Goal: Task Accomplishment & Management: Use online tool/utility

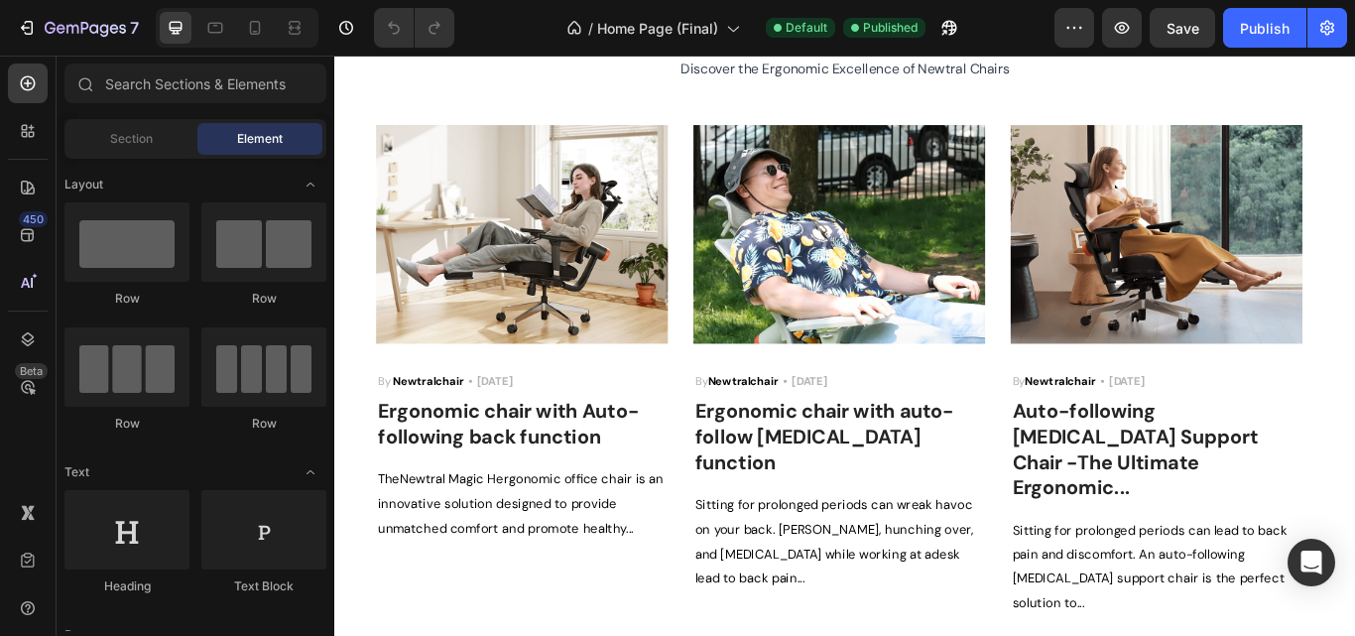
scroll to position [5156, 0]
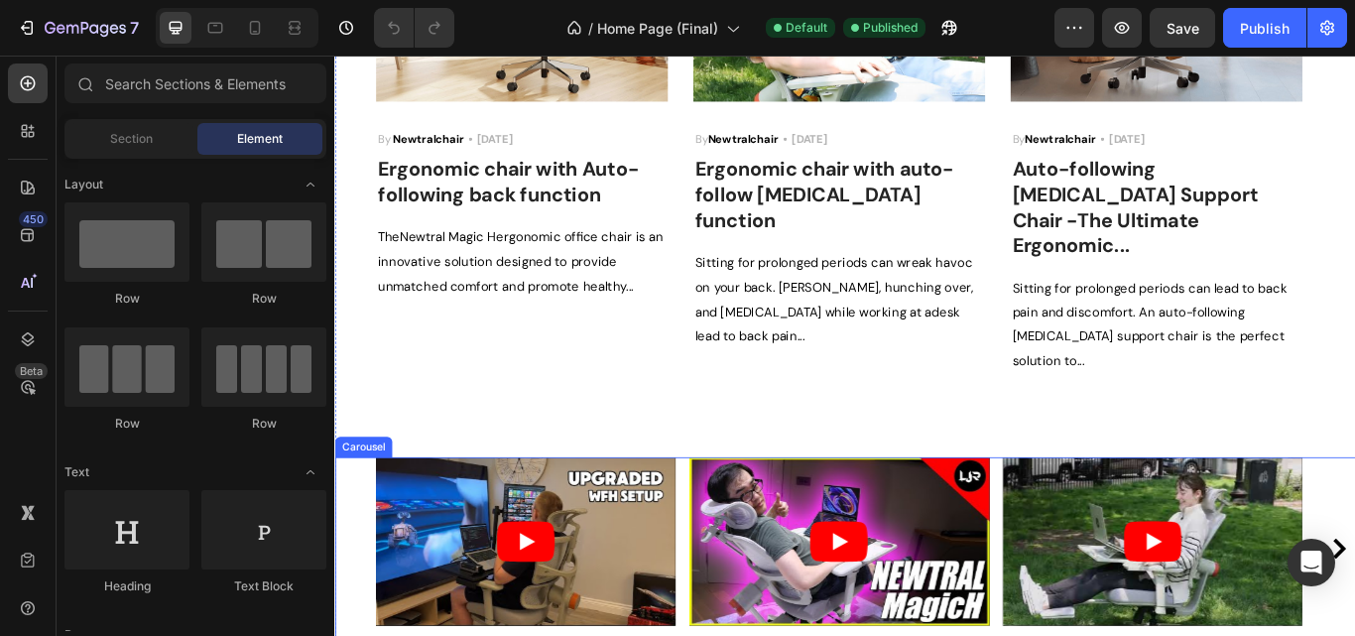
click at [347, 525] on div "Video Video Video Video Video Video Video Video Video" at bounding box center [929, 631] width 1190 height 212
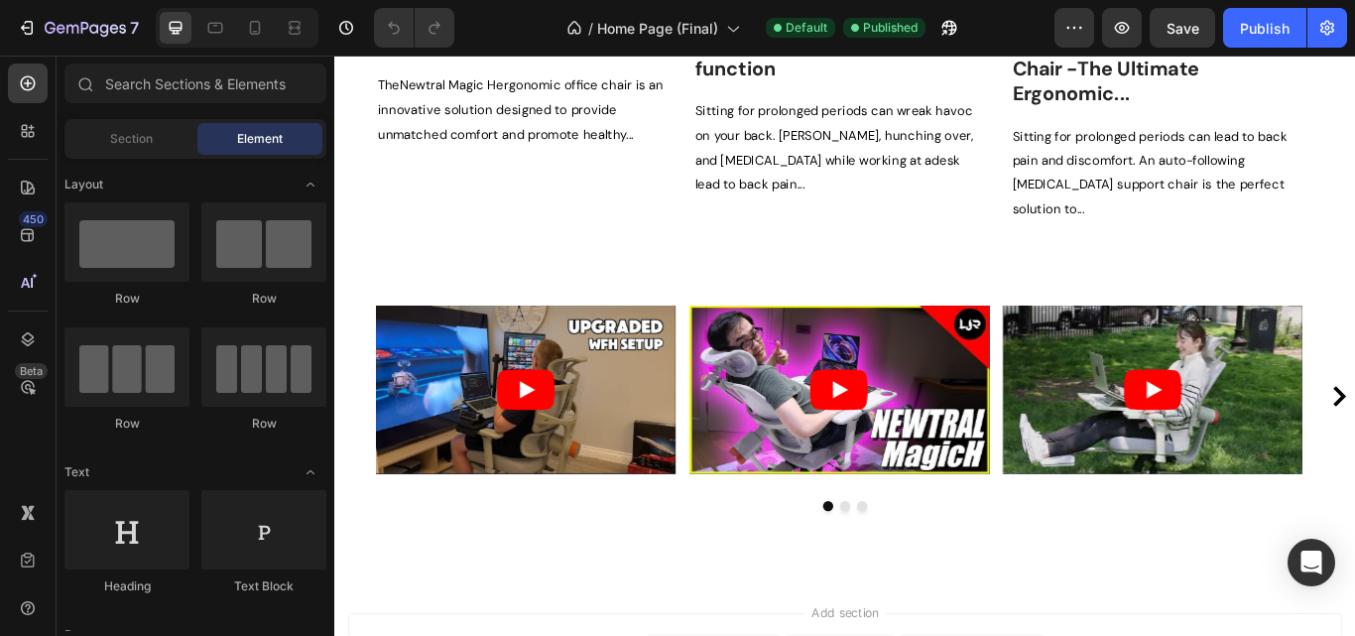
scroll to position [5286, 0]
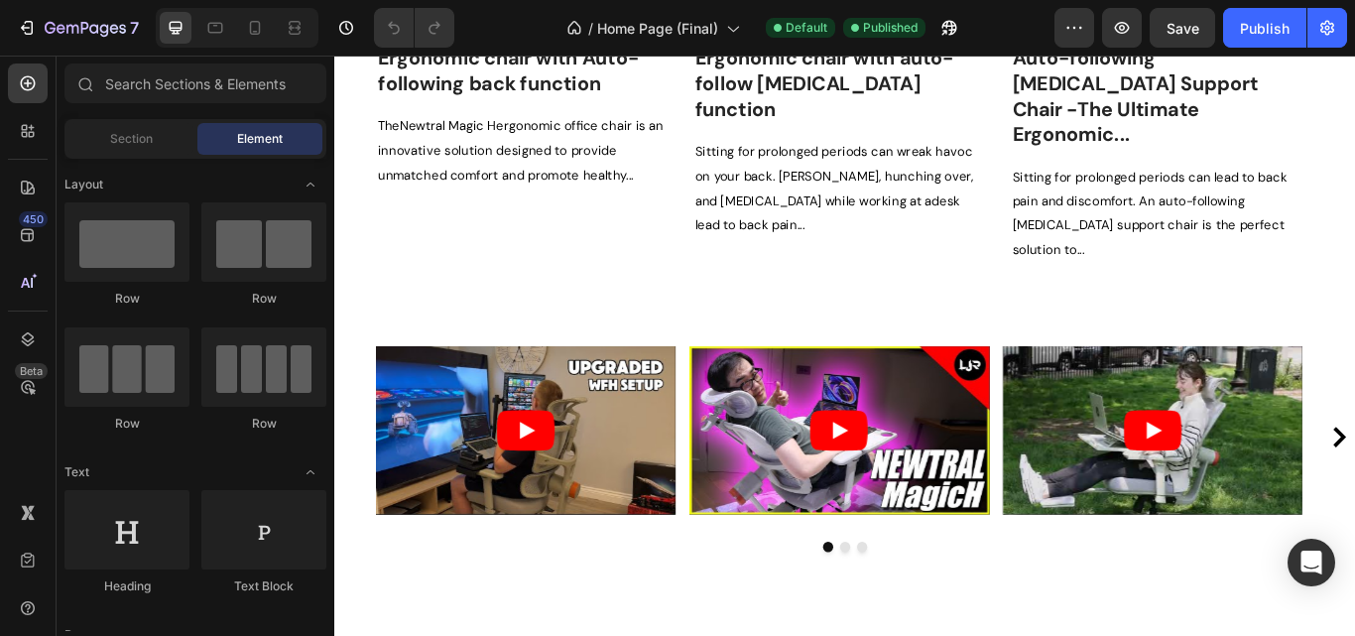
drag, startPoint x: 1516, startPoint y: 629, endPoint x: 1657, endPoint y: 615, distance: 141.5
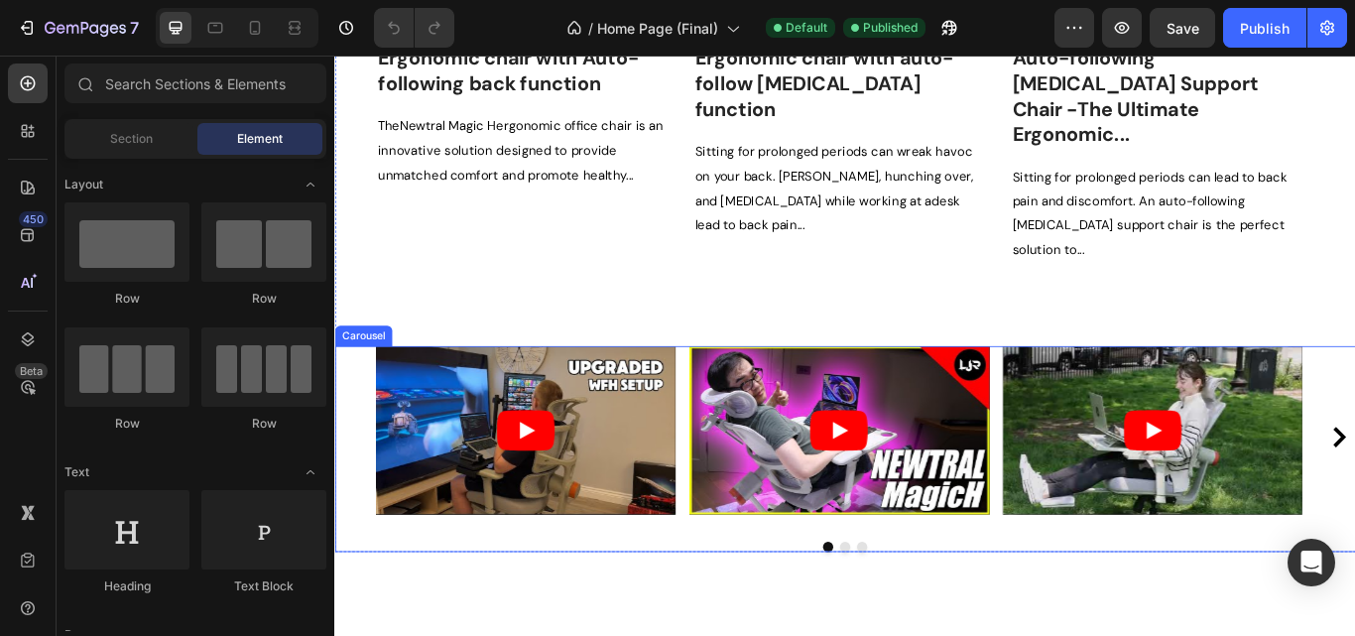
click at [360, 395] on div "Video Video Video Video Video Video Video Video Video" at bounding box center [929, 501] width 1190 height 212
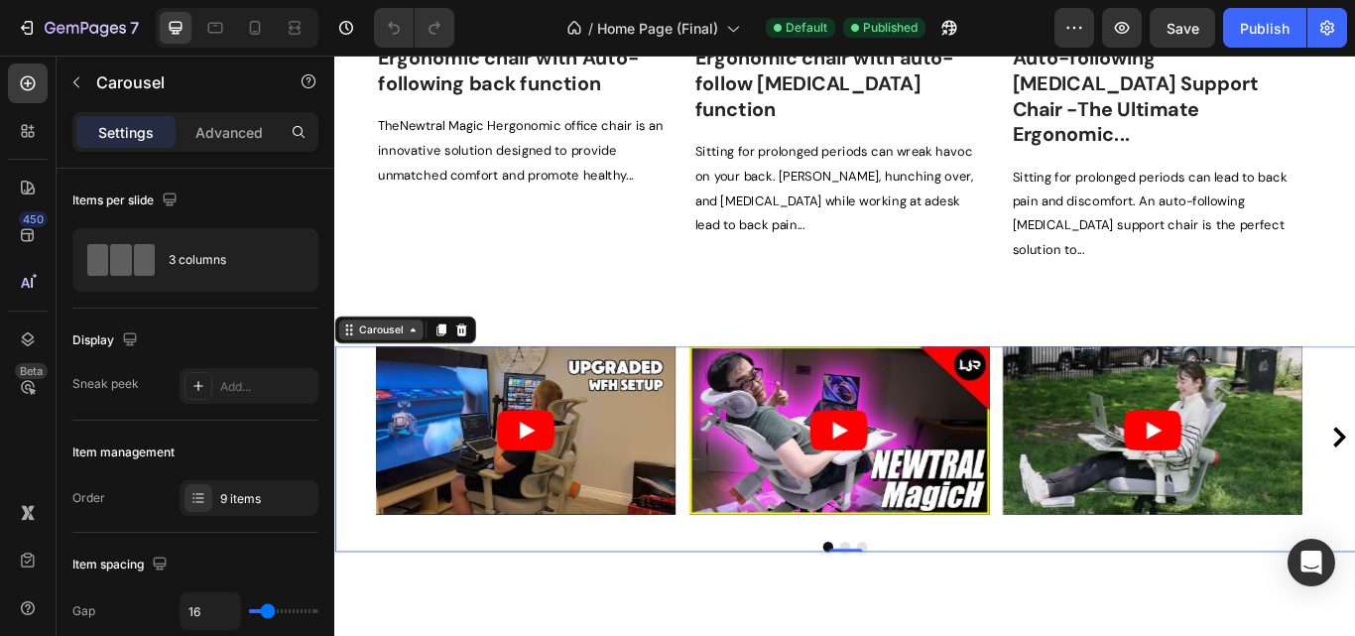
click at [423, 368] on icon at bounding box center [426, 376] width 16 height 16
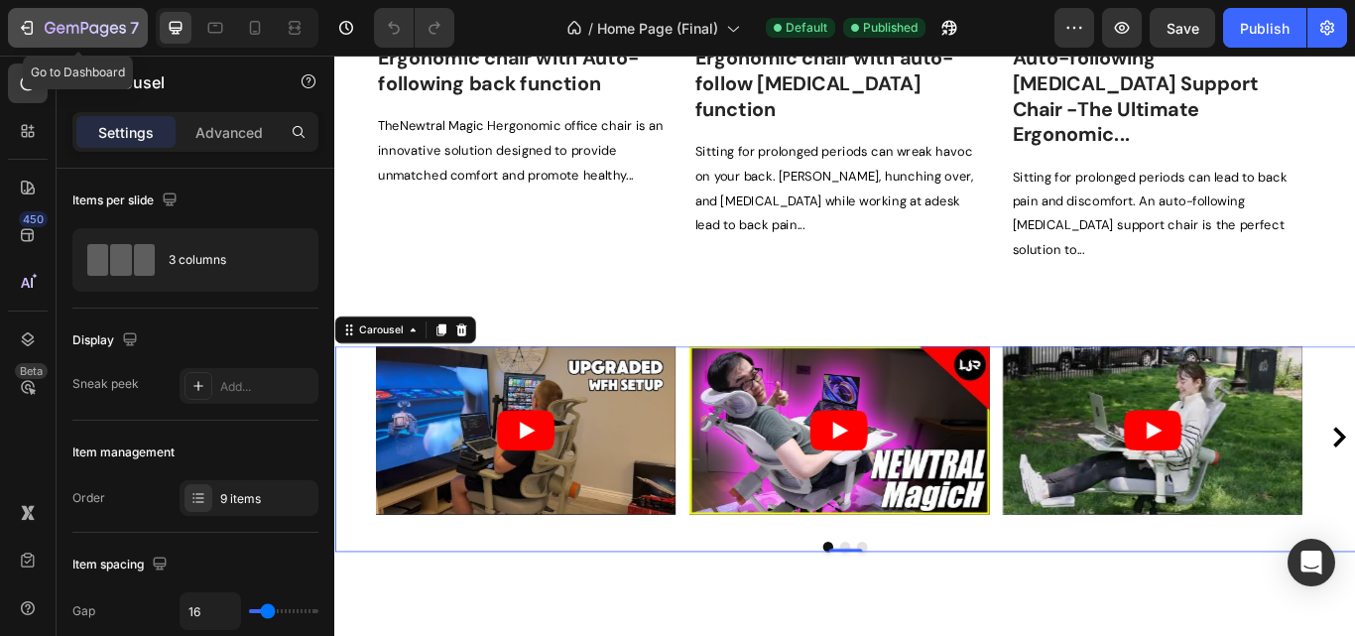
click at [66, 28] on icon "button" at bounding box center [72, 29] width 12 height 9
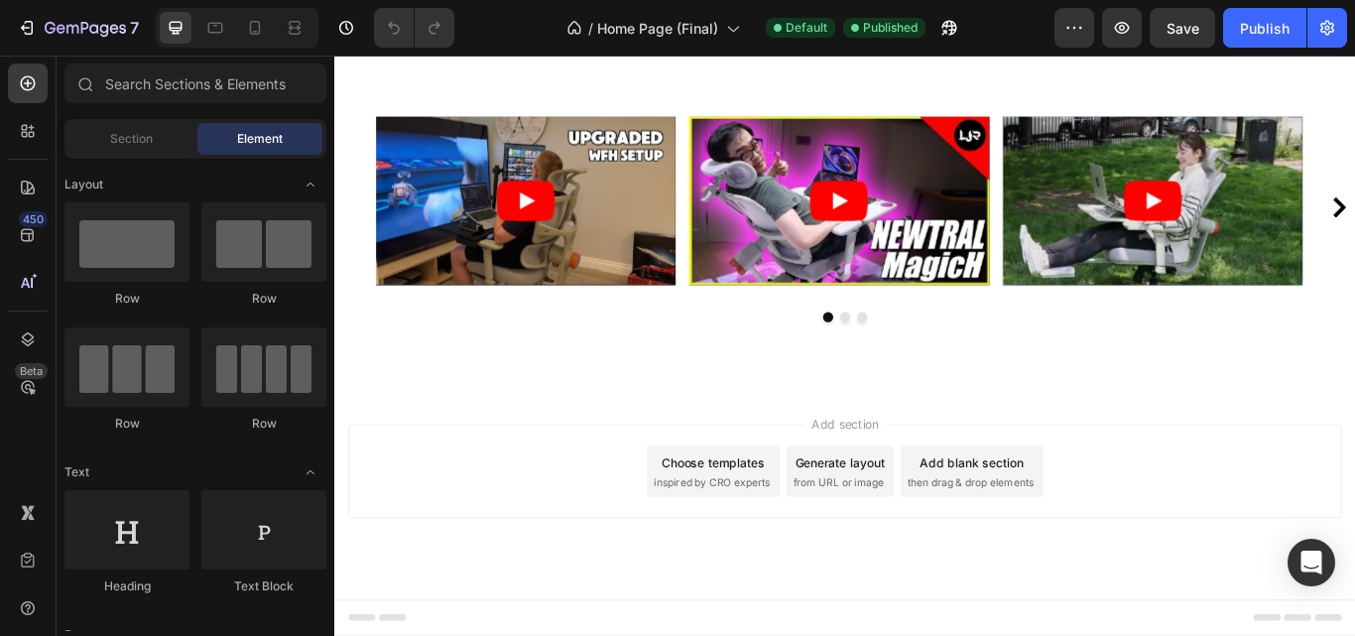
scroll to position [5389, 0]
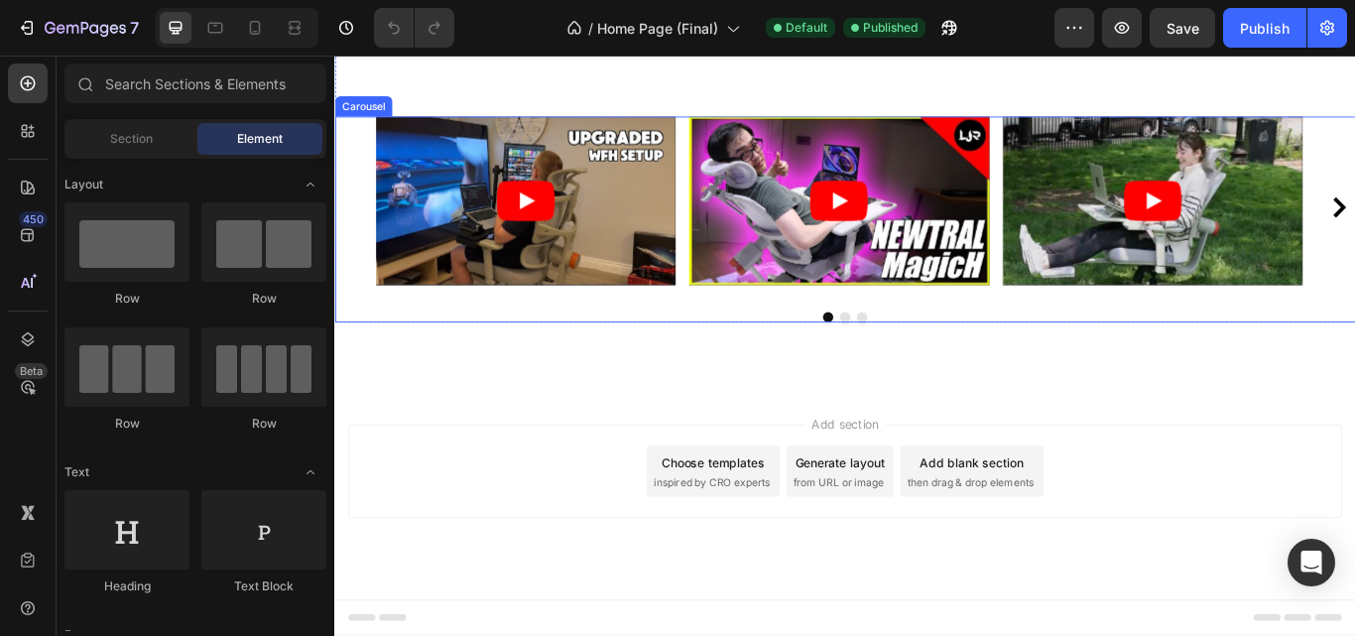
click at [343, 247] on div "Video Video Video Video Video Video Video Video Video" at bounding box center [929, 233] width 1190 height 212
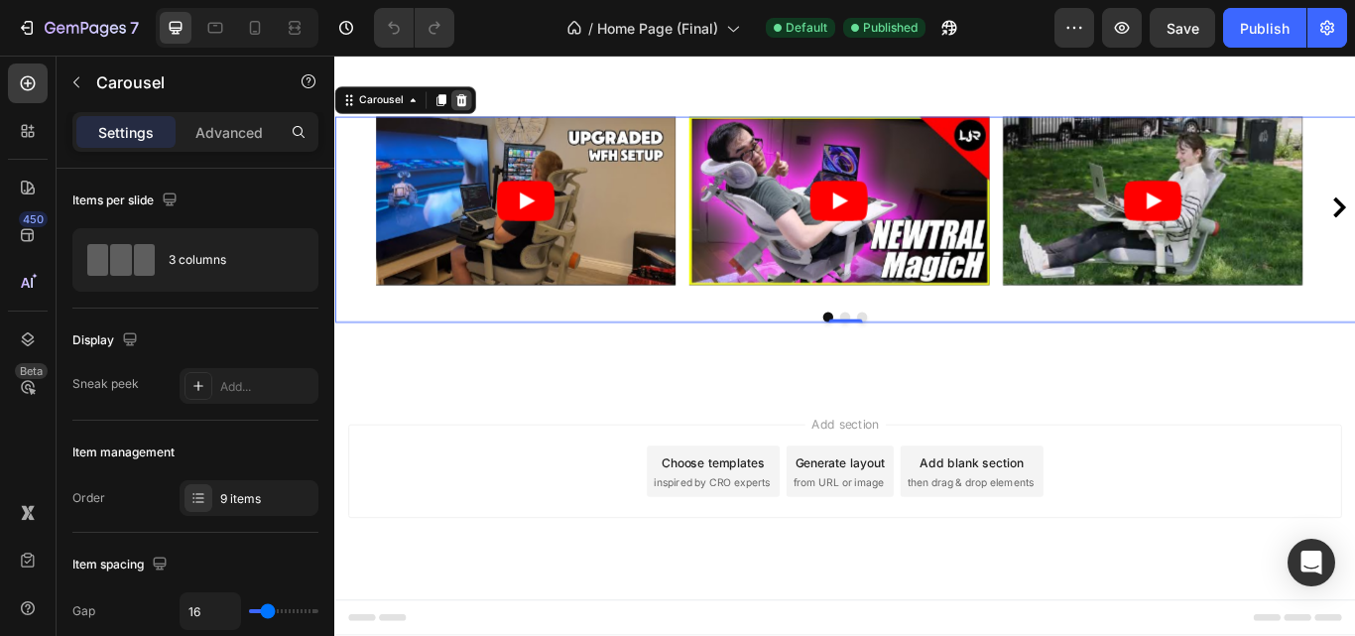
click at [483, 115] on icon at bounding box center [482, 108] width 13 height 14
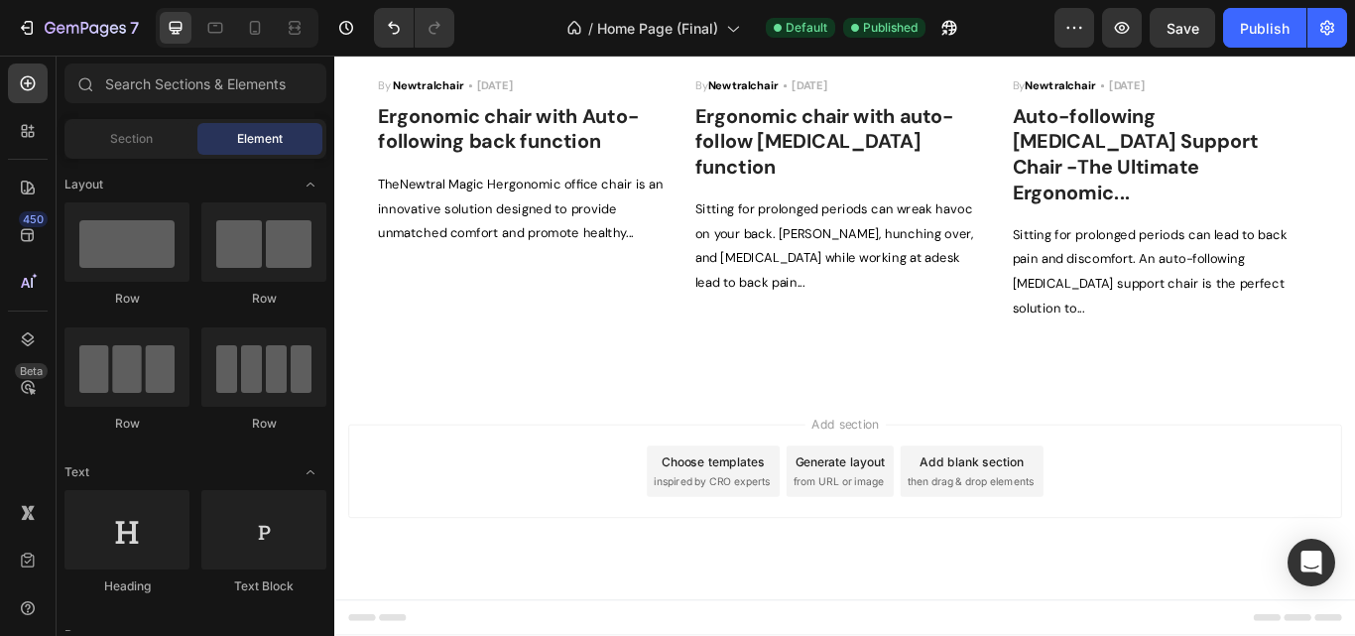
scroll to position [5160, 0]
click at [1255, 30] on div "Publish" at bounding box center [1265, 28] width 50 height 21
click at [1272, 26] on div "Publish" at bounding box center [1265, 28] width 50 height 21
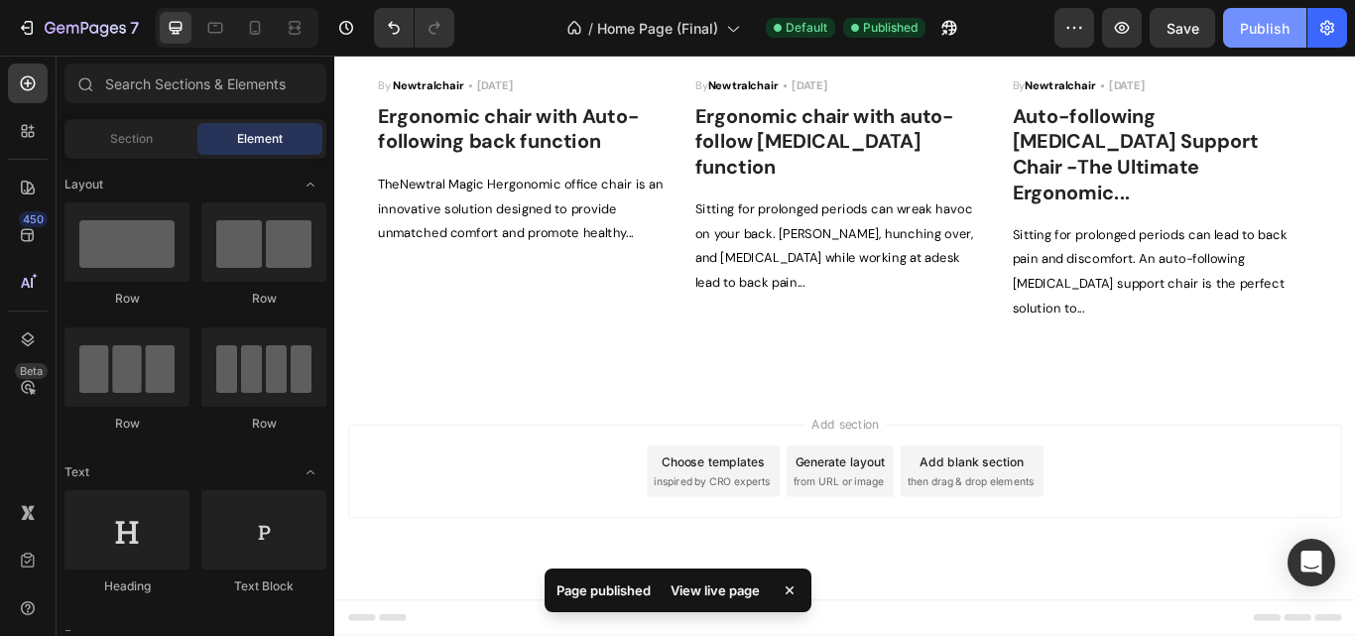
click at [1260, 33] on div "Publish" at bounding box center [1265, 28] width 50 height 21
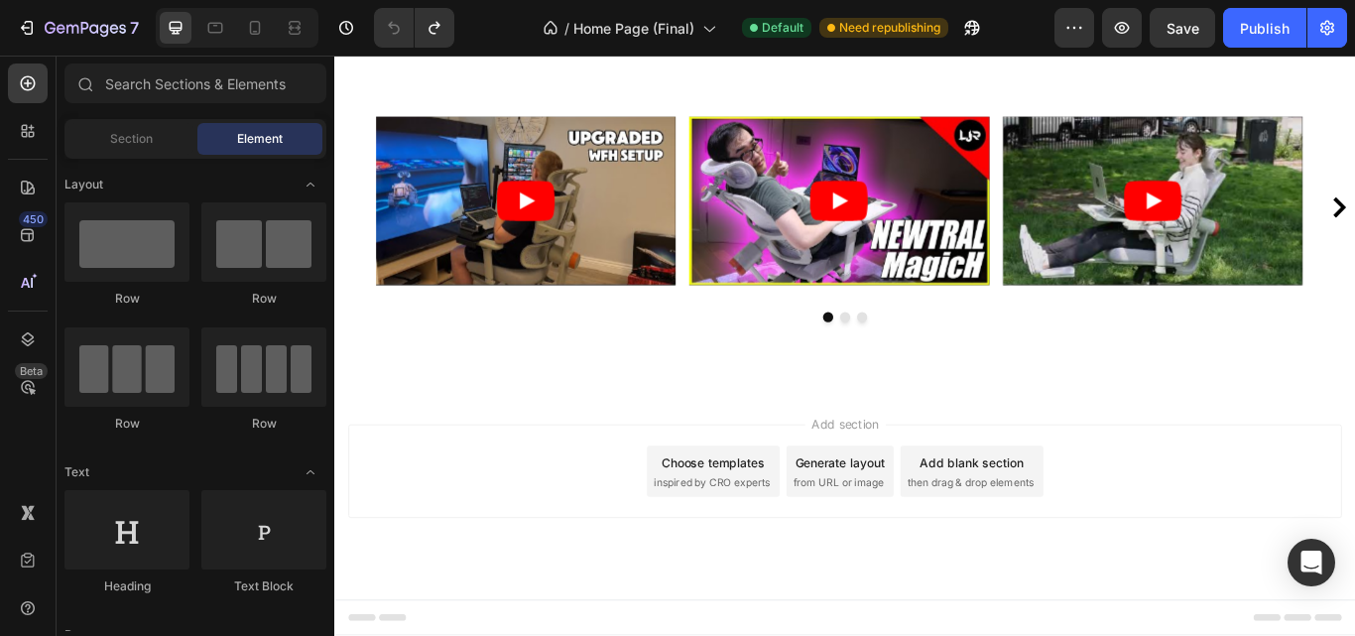
scroll to position [5496, 0]
click at [1246, 26] on div "Publish" at bounding box center [1265, 28] width 50 height 21
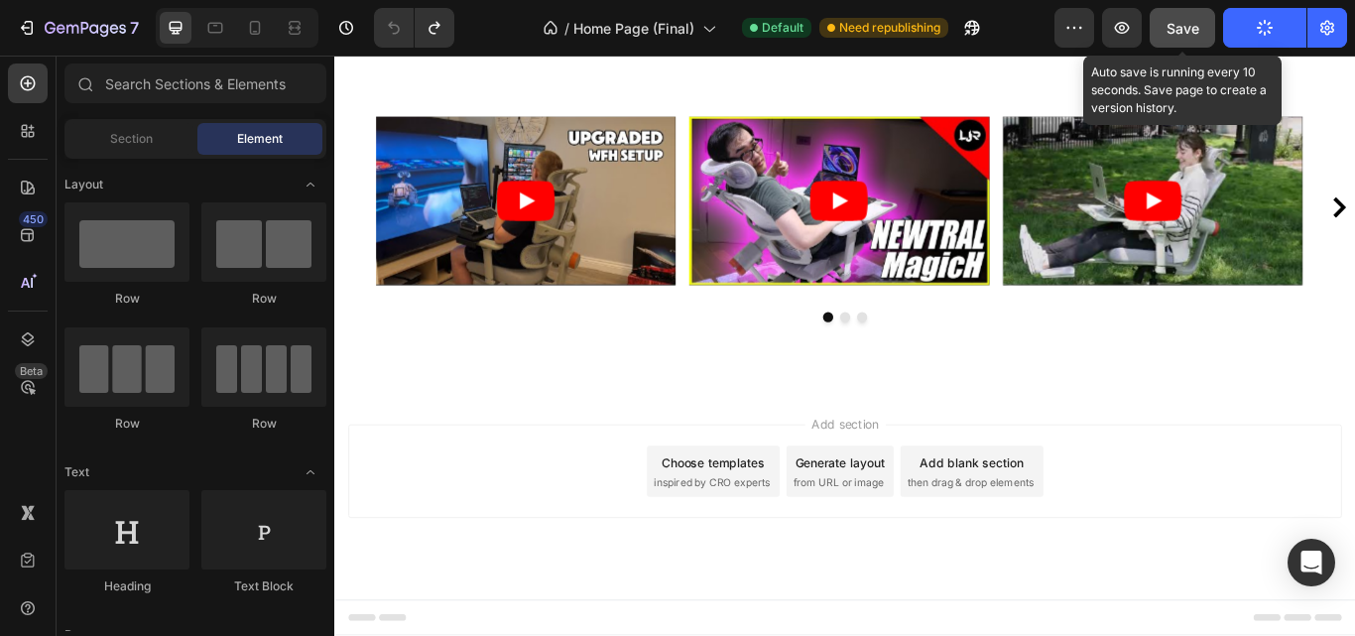
drag, startPoint x: 1188, startPoint y: 34, endPoint x: 1061, endPoint y: 2, distance: 130.9
click at [1188, 34] on span "Save" at bounding box center [1183, 28] width 33 height 17
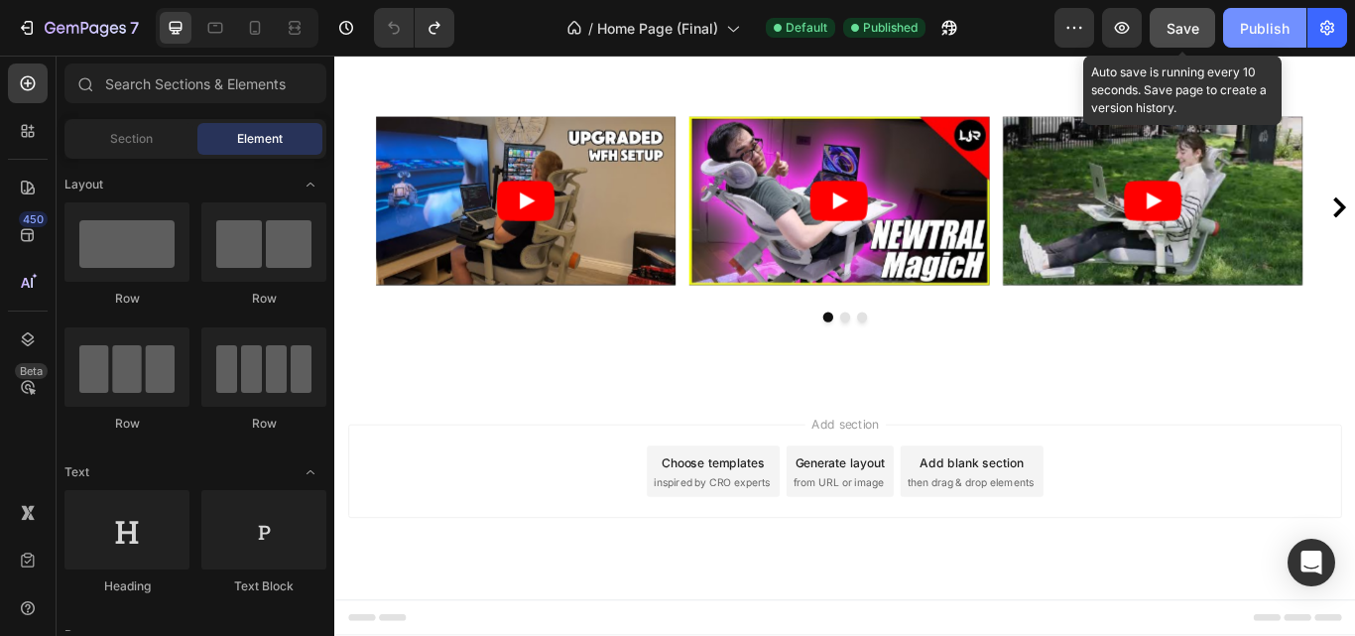
click at [1252, 39] on button "Publish" at bounding box center [1264, 28] width 83 height 40
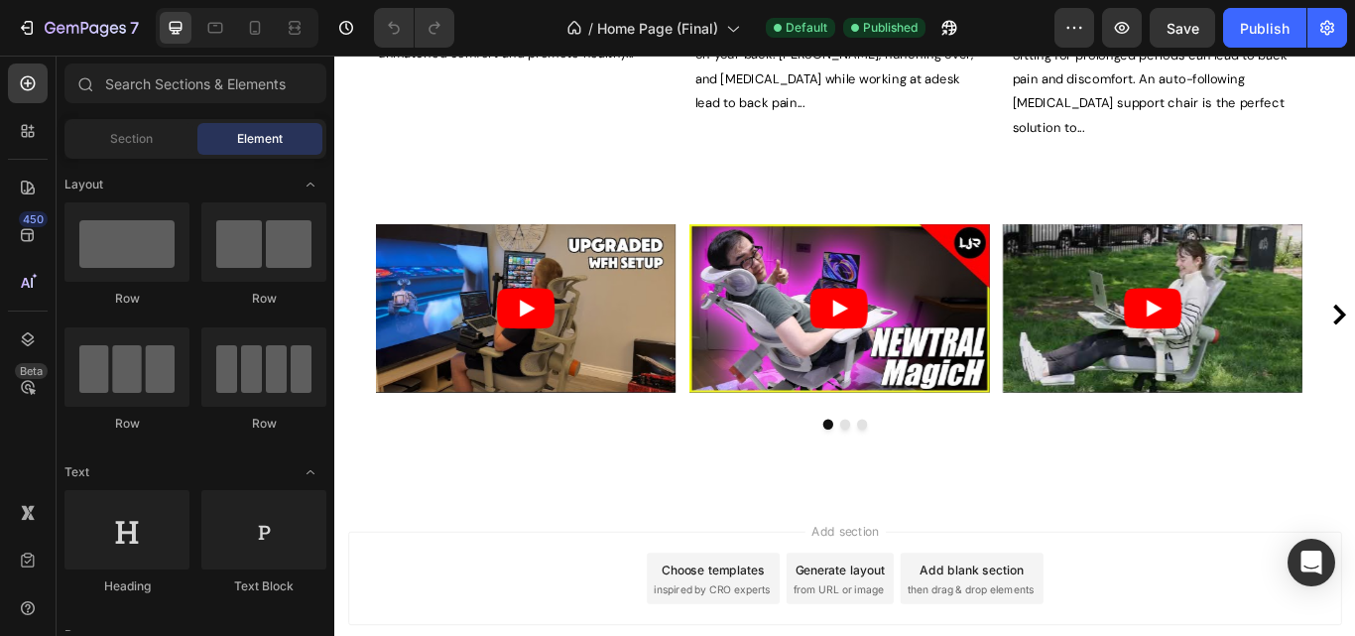
scroll to position [5468, 0]
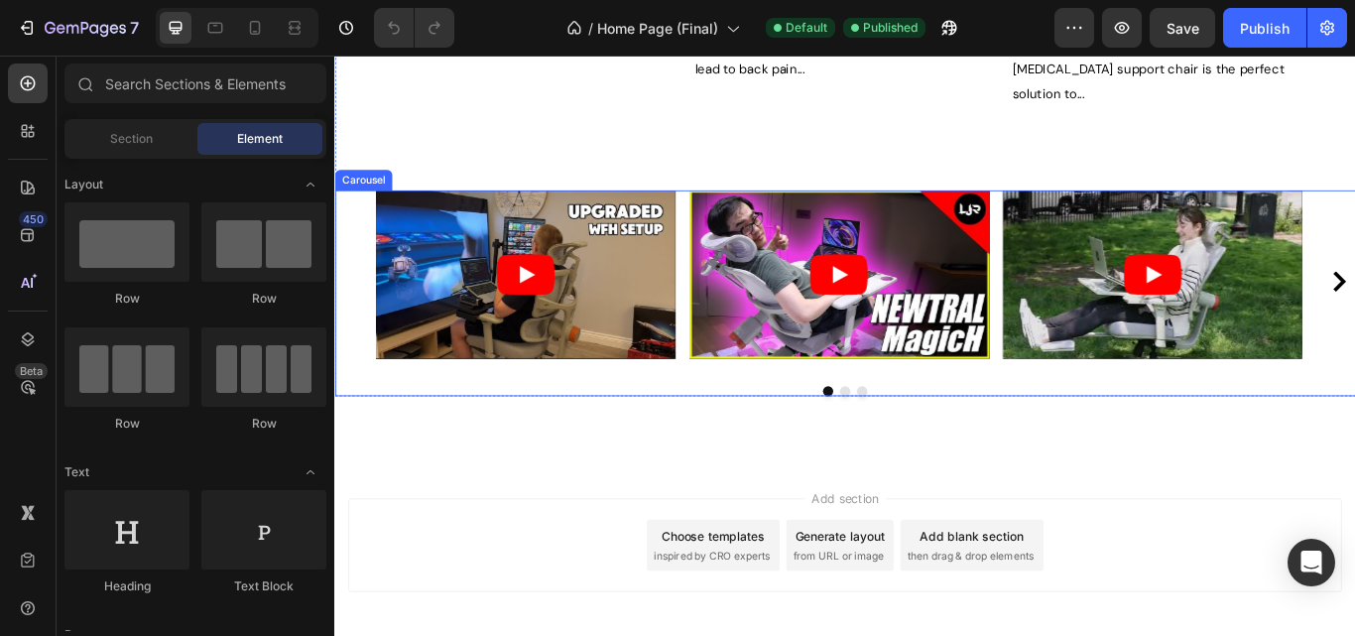
click at [924, 441] on button "Dot" at bounding box center [930, 447] width 12 height 12
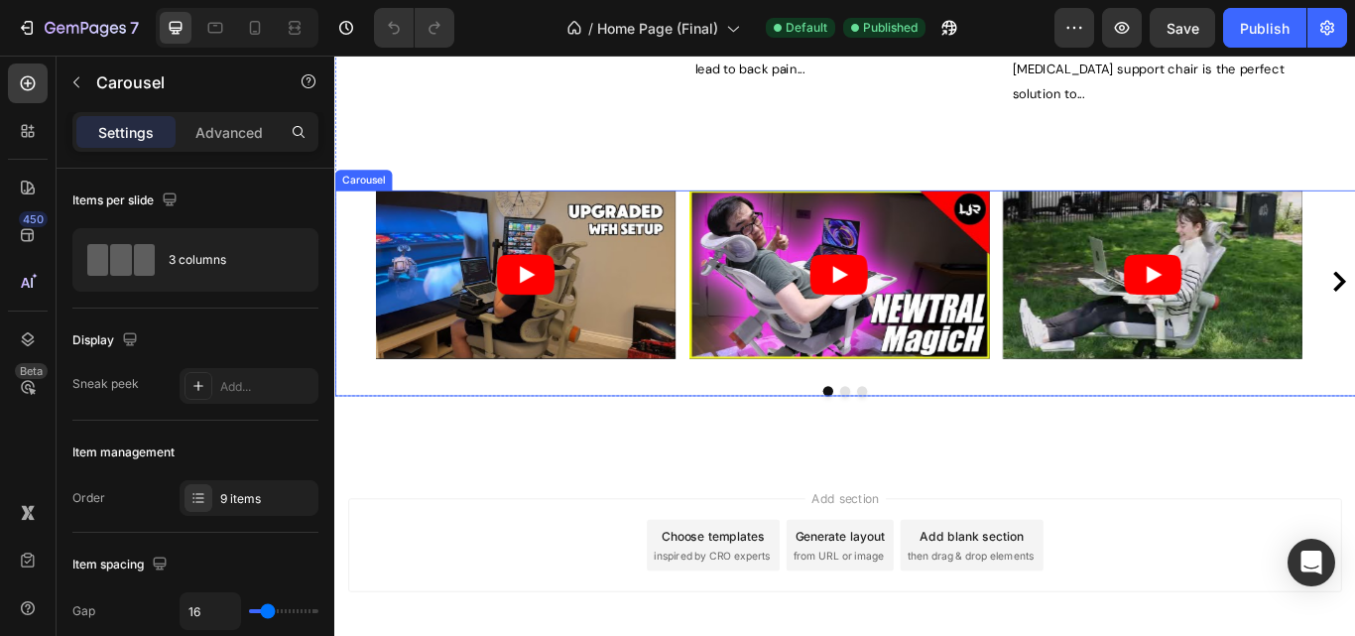
click at [924, 441] on button "Dot" at bounding box center [930, 447] width 12 height 12
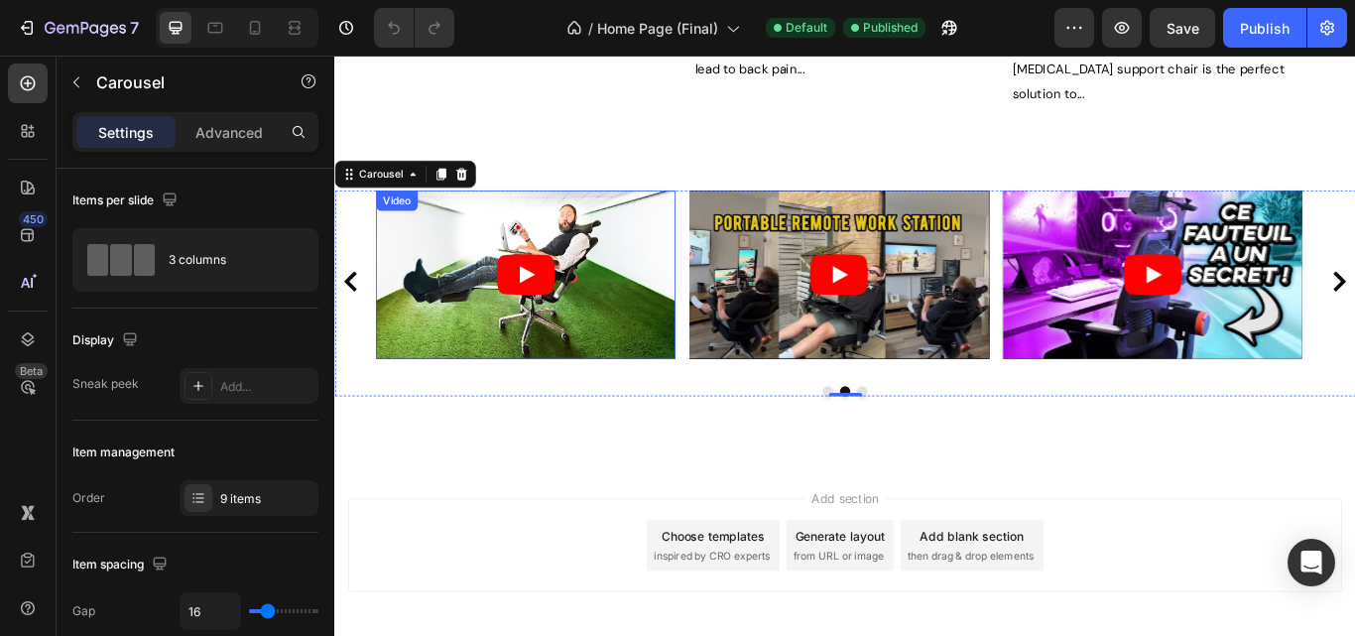
click at [464, 213] on article at bounding box center [556, 311] width 349 height 196
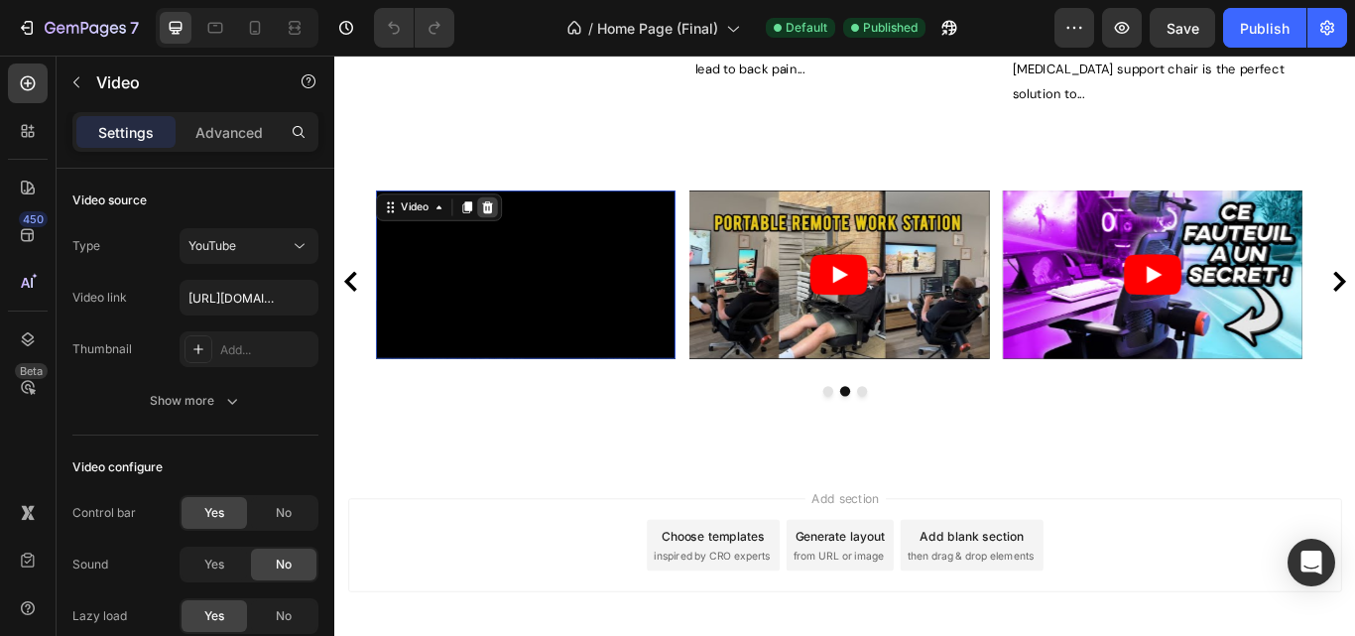
click at [512, 226] on icon at bounding box center [511, 233] width 13 height 14
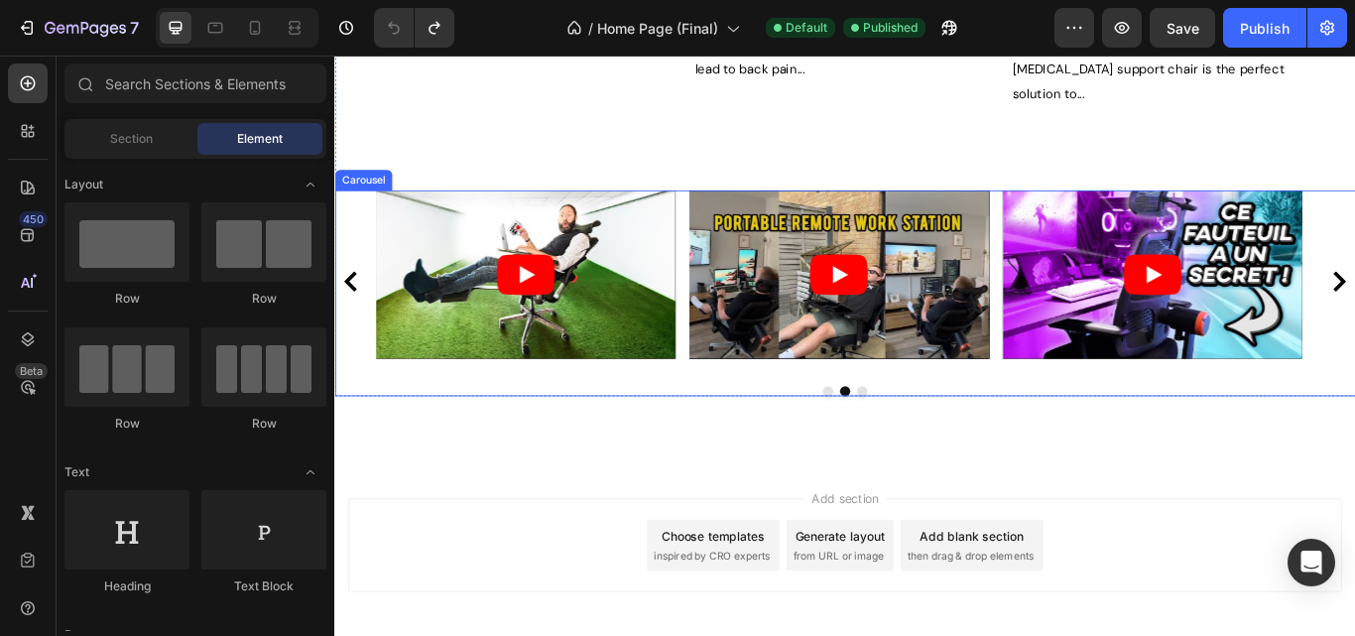
click at [1354, 213] on div "Video Video Video Video Video Video Video Video Video" at bounding box center [929, 319] width 1190 height 212
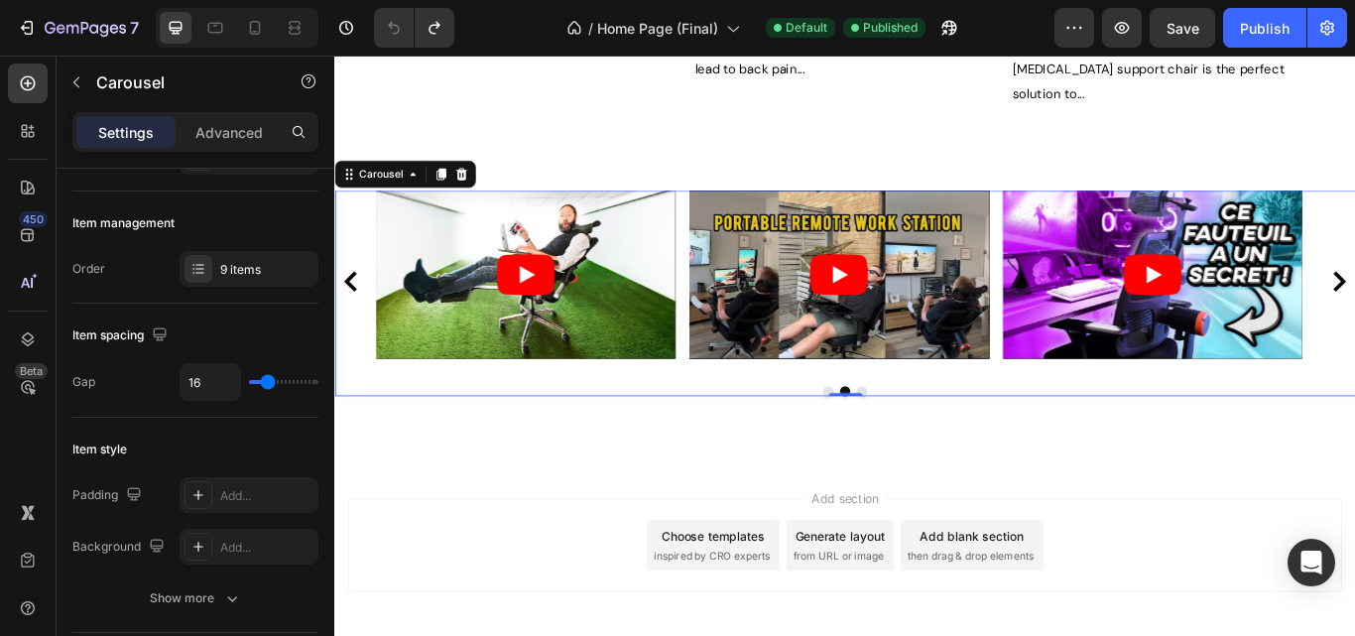
scroll to position [0, 0]
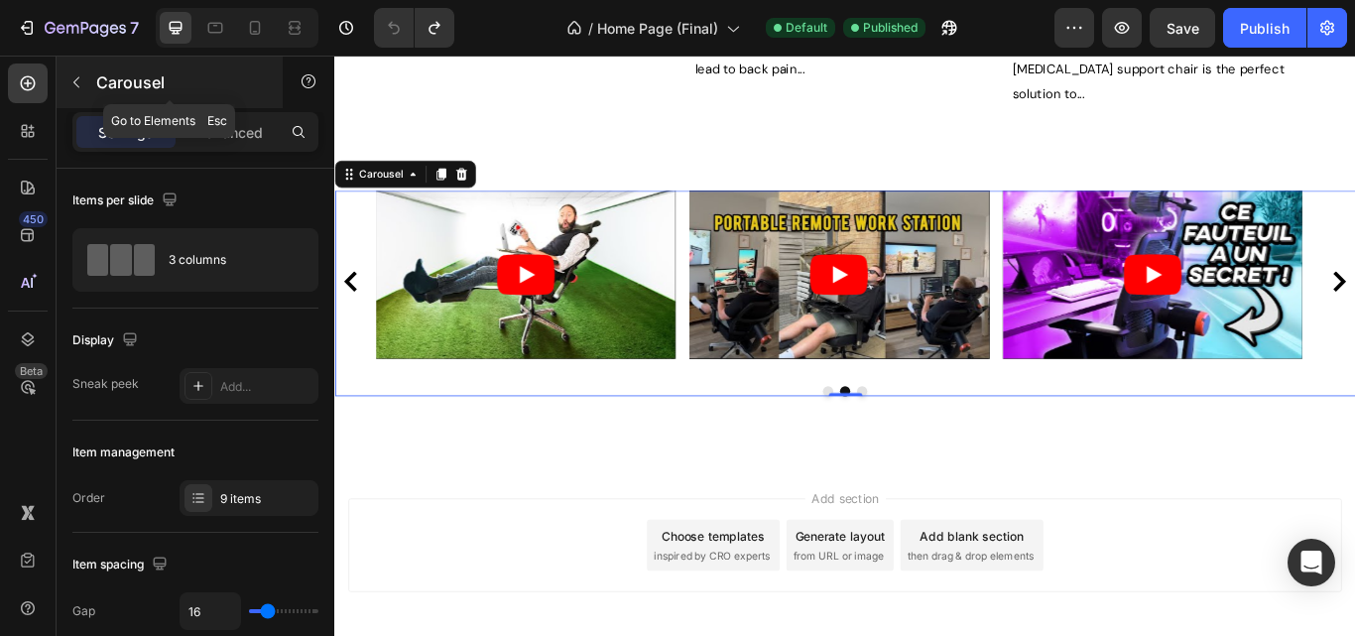
click at [75, 93] on button "button" at bounding box center [77, 82] width 32 height 32
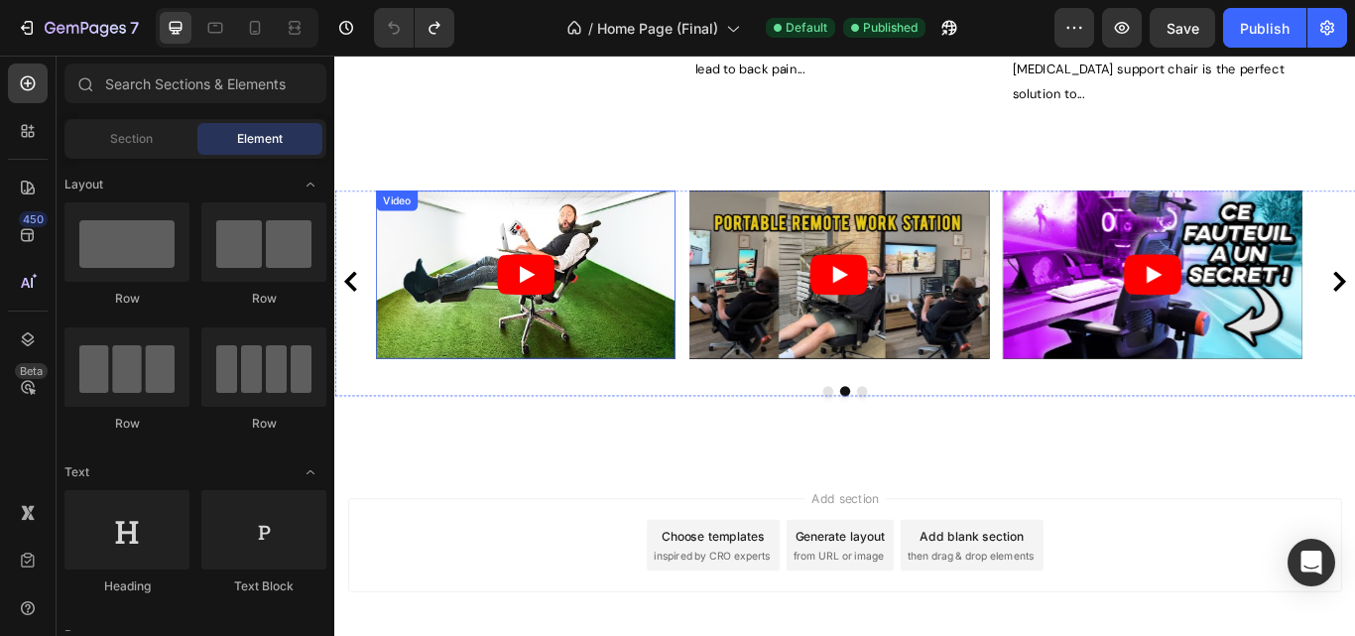
click at [448, 213] on article at bounding box center [556, 311] width 349 height 196
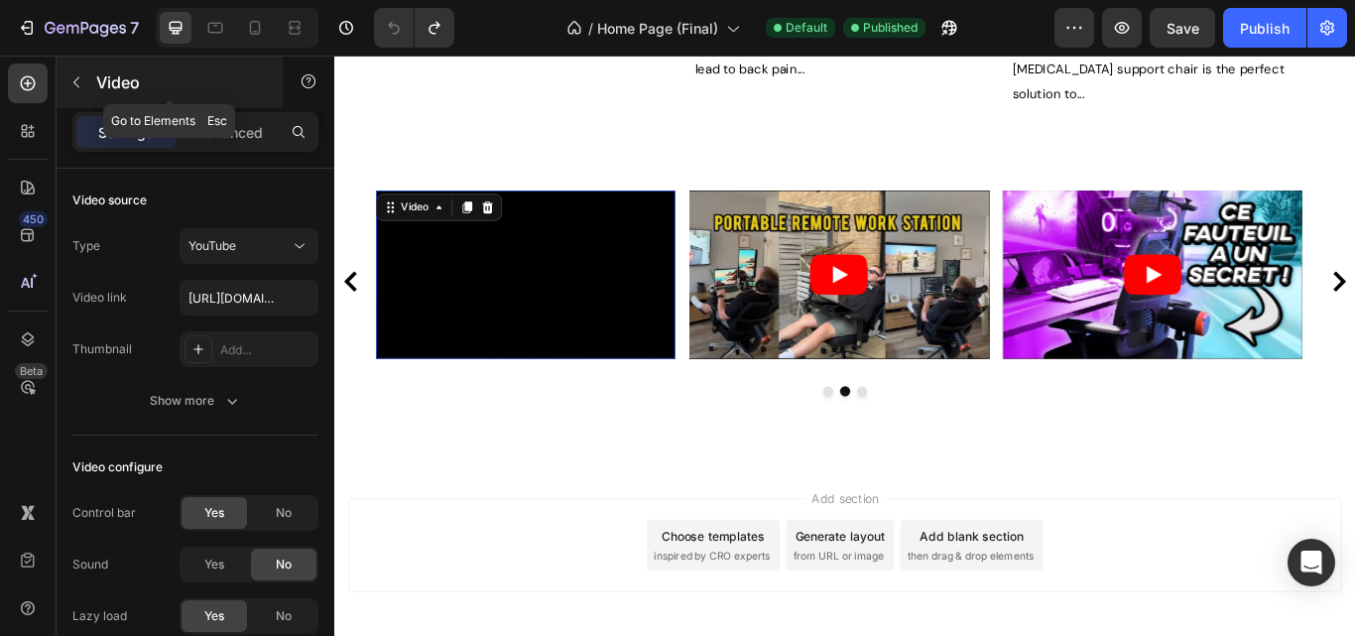
click at [76, 83] on icon "button" at bounding box center [76, 82] width 16 height 16
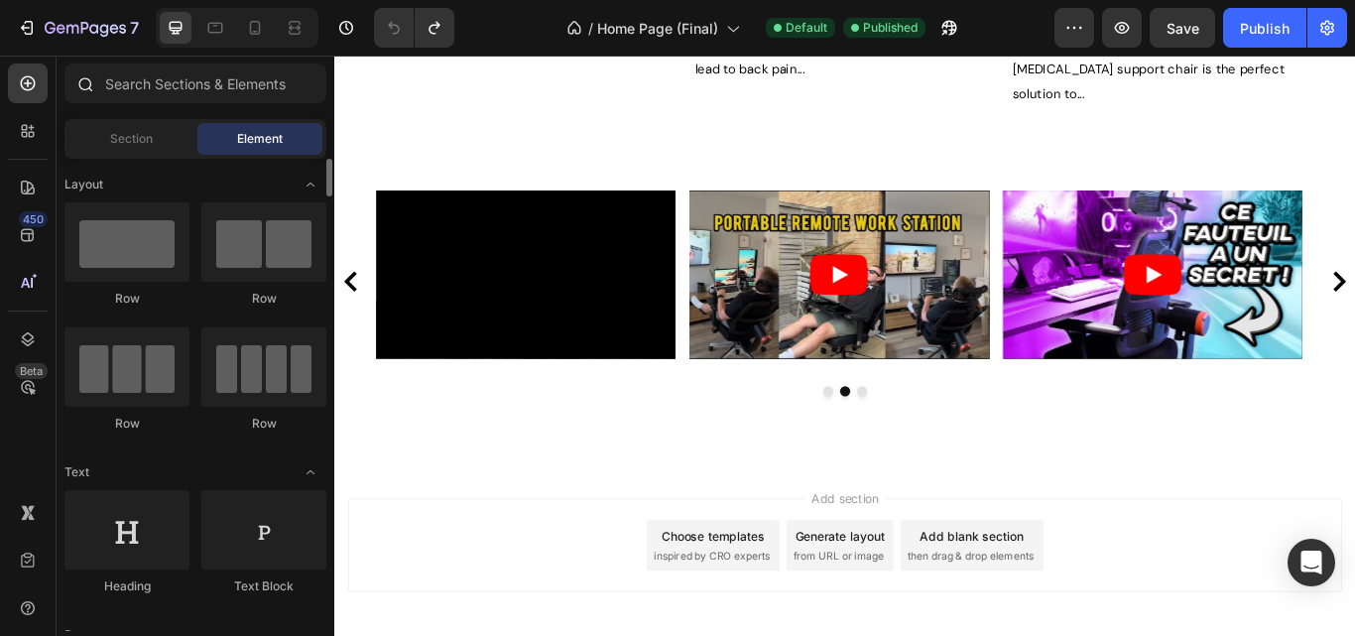
click at [138, 110] on div at bounding box center [196, 87] width 278 height 48
click at [137, 129] on div "Section" at bounding box center [130, 139] width 125 height 32
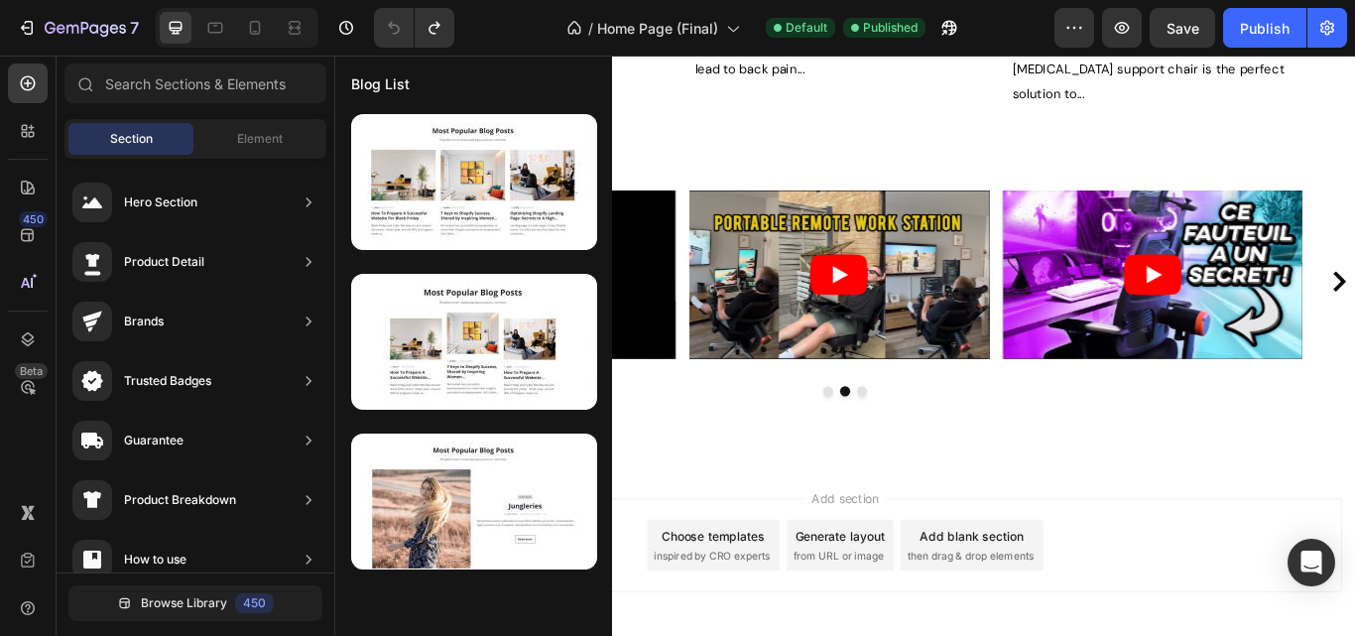
scroll to position [737, 0]
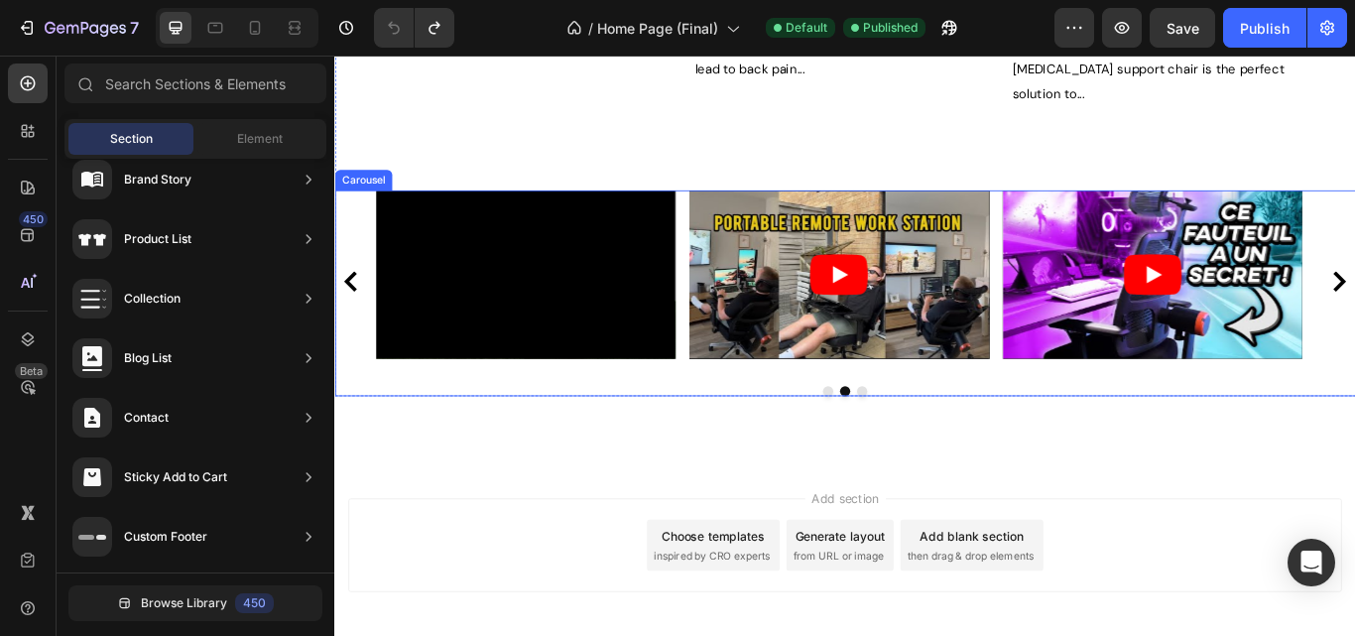
click at [980, 360] on div "Video" at bounding box center [921, 319] width 349 height 212
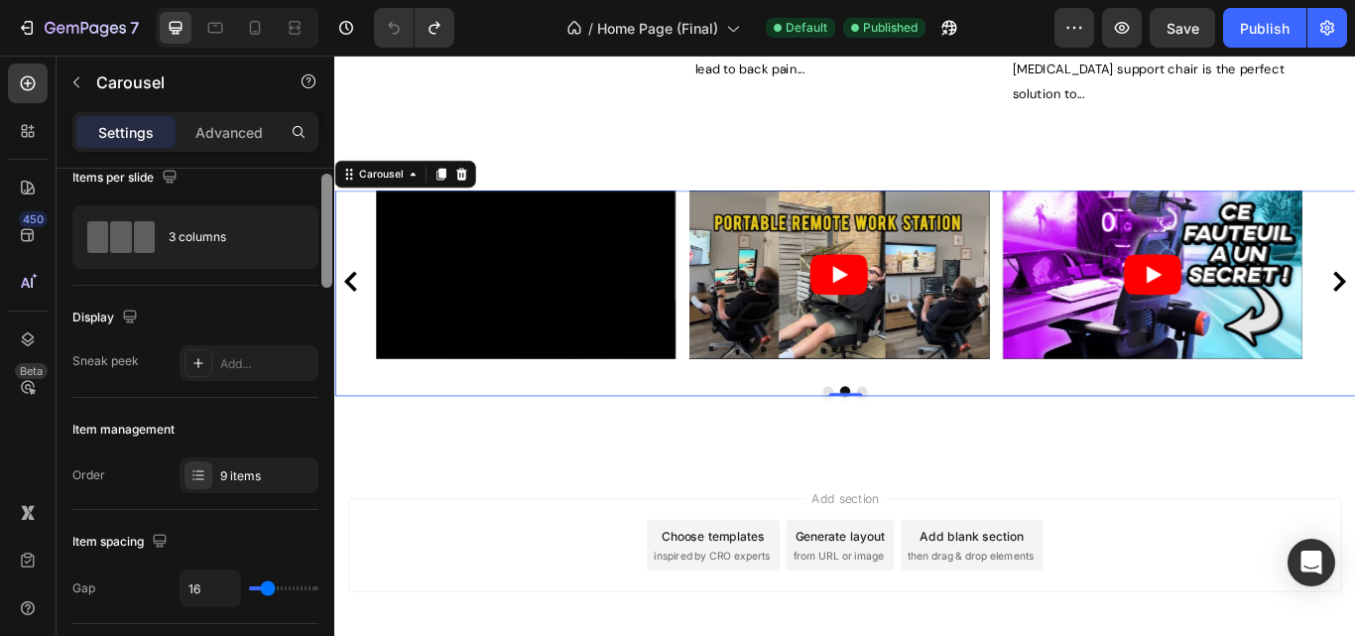
scroll to position [0, 0]
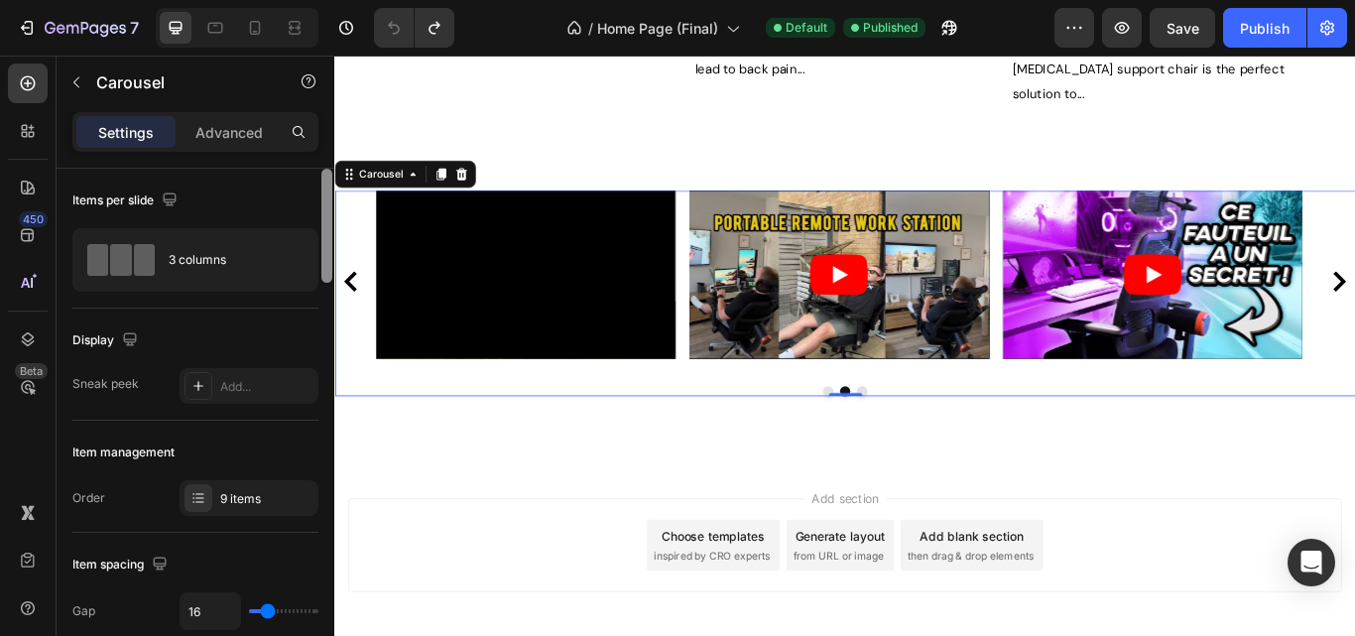
click at [325, 264] on div at bounding box center [326, 226] width 11 height 114
click at [235, 495] on div "9 items" at bounding box center [266, 499] width 93 height 18
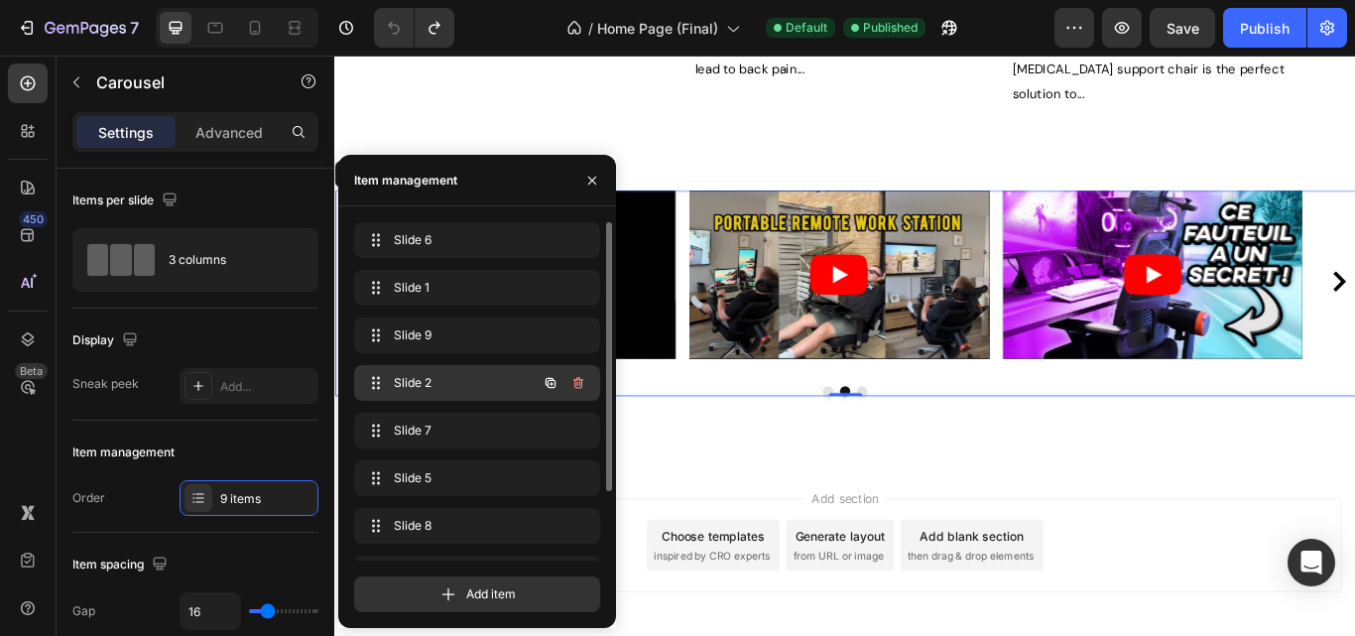
scroll to position [4807, 0]
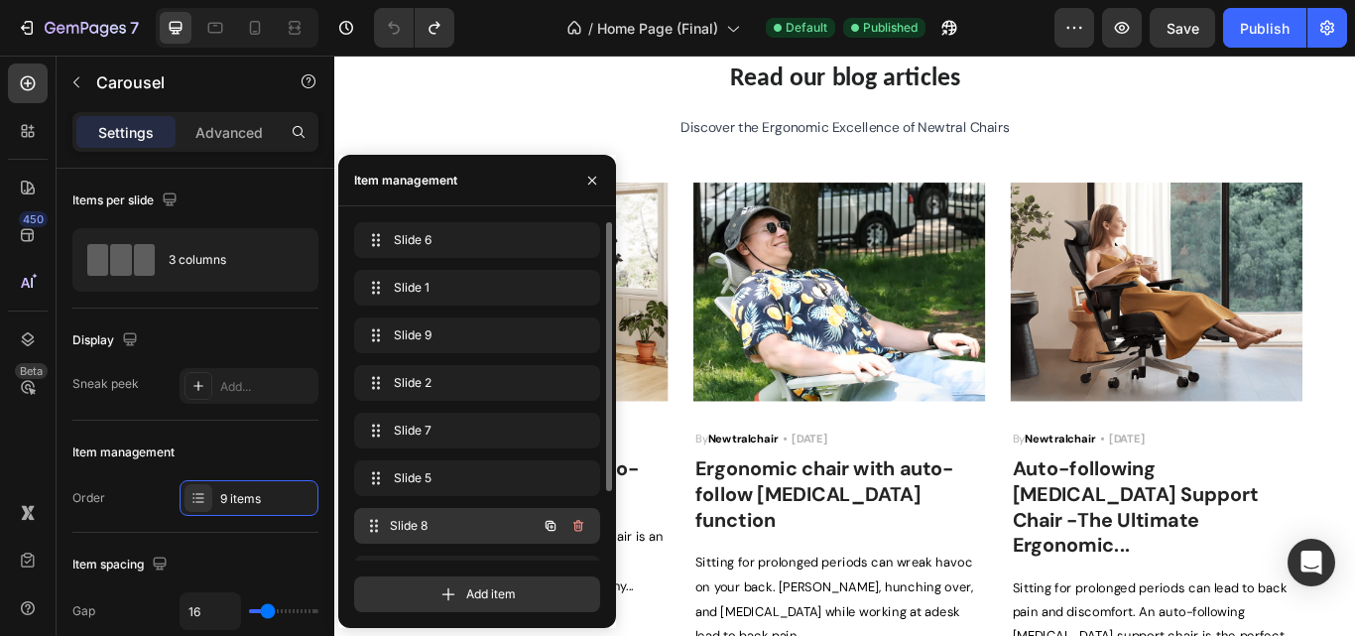
click at [423, 528] on span "Slide 8" at bounding box center [463, 526] width 147 height 18
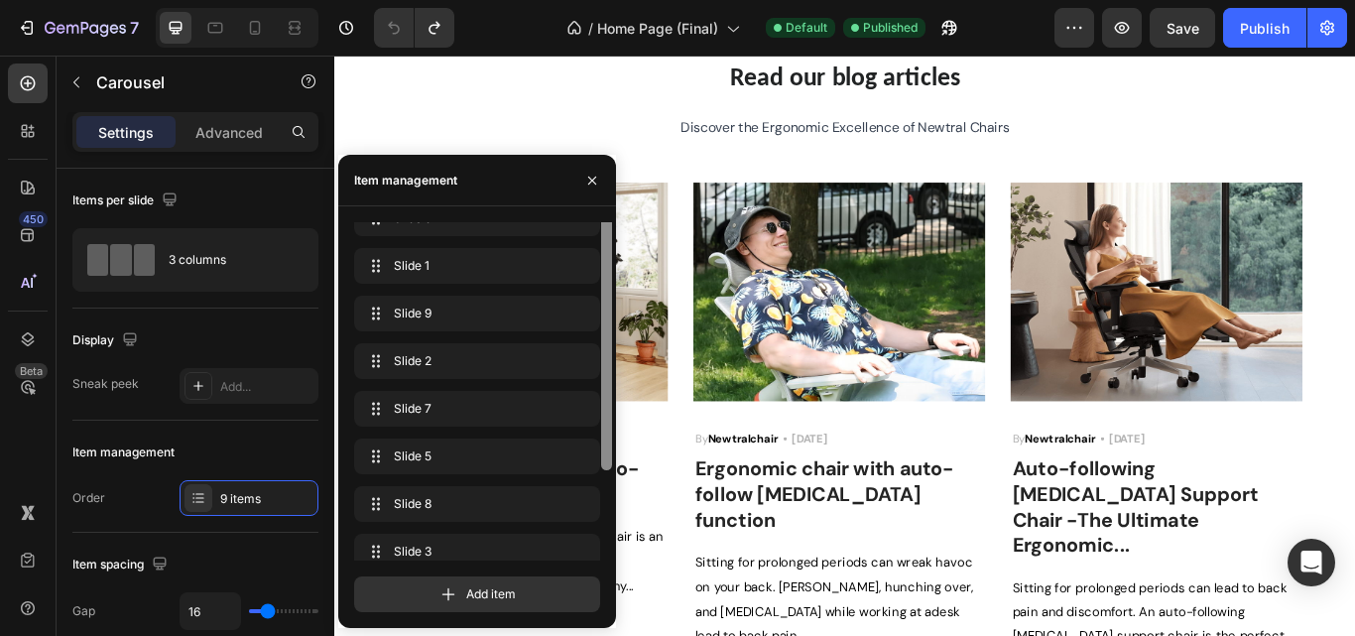
scroll to position [0, 0]
drag, startPoint x: 939, startPoint y: 481, endPoint x: 666, endPoint y: 582, distance: 291.9
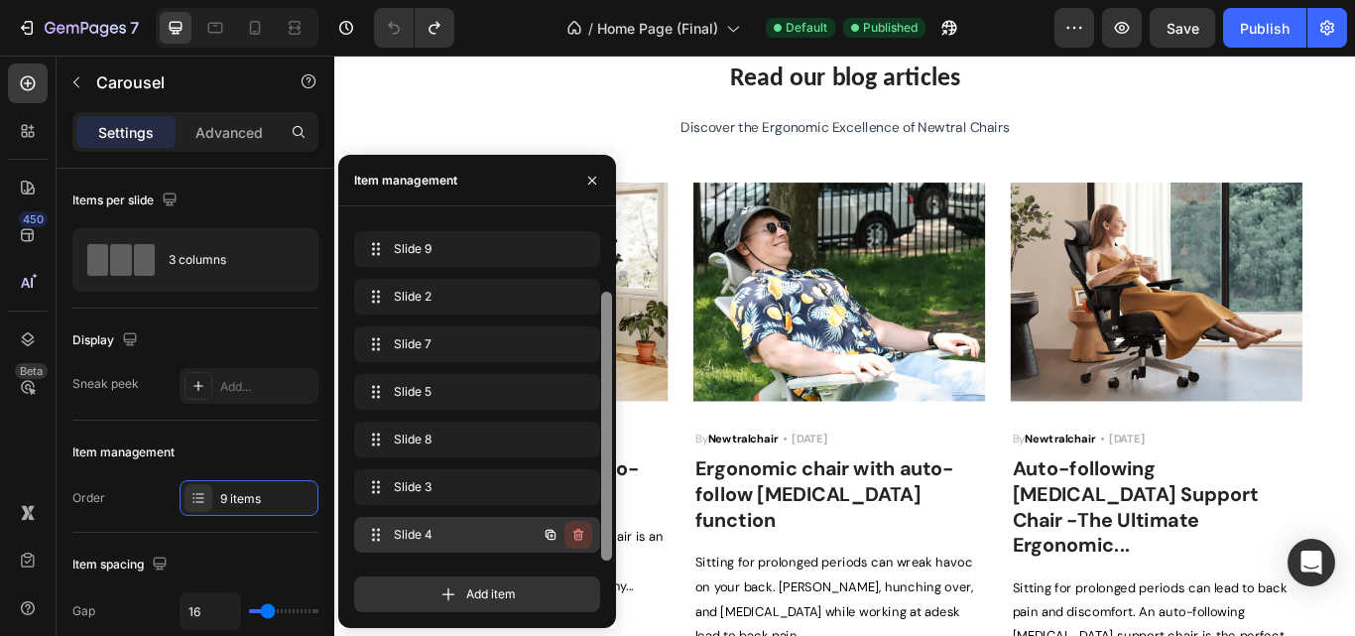
click at [574, 534] on icon "button" at bounding box center [578, 535] width 16 height 16
click at [563, 532] on div "Delete" at bounding box center [565, 535] width 37 height 18
click at [574, 538] on icon "button" at bounding box center [578, 535] width 16 height 16
click at [574, 538] on div "Delete" at bounding box center [565, 535] width 37 height 18
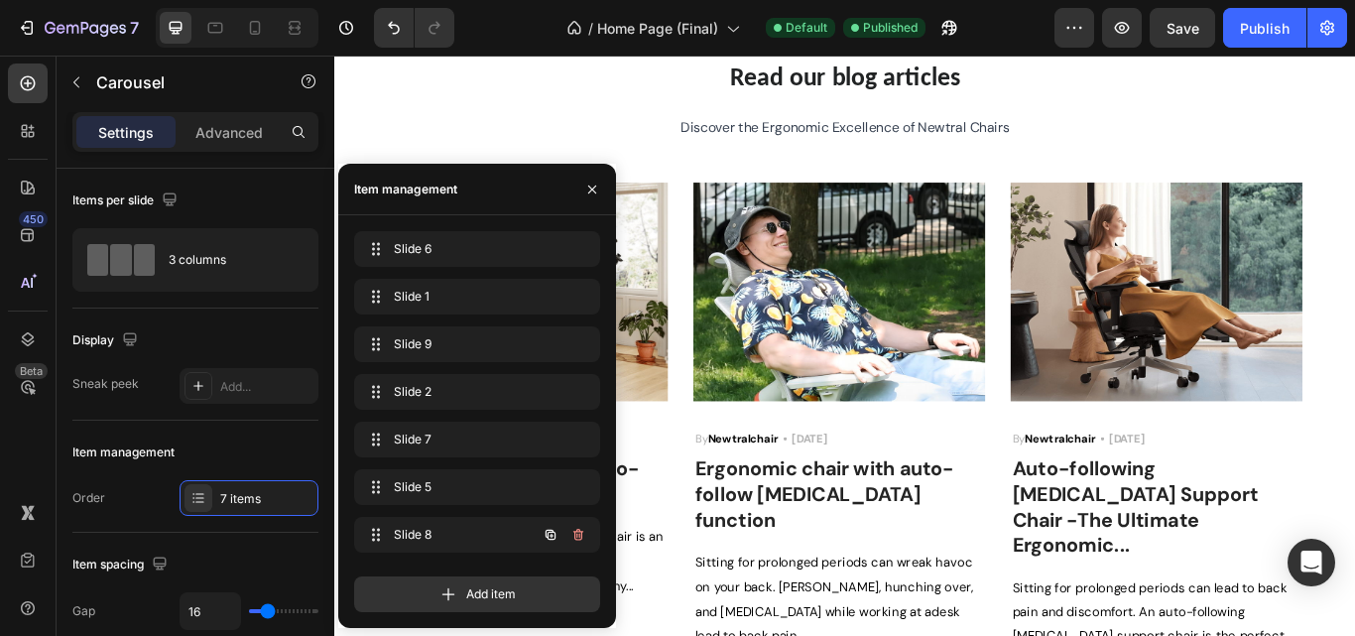
scroll to position [0, 0]
click at [574, 537] on icon "button" at bounding box center [578, 535] width 16 height 16
click at [574, 537] on div "Delete" at bounding box center [565, 535] width 37 height 18
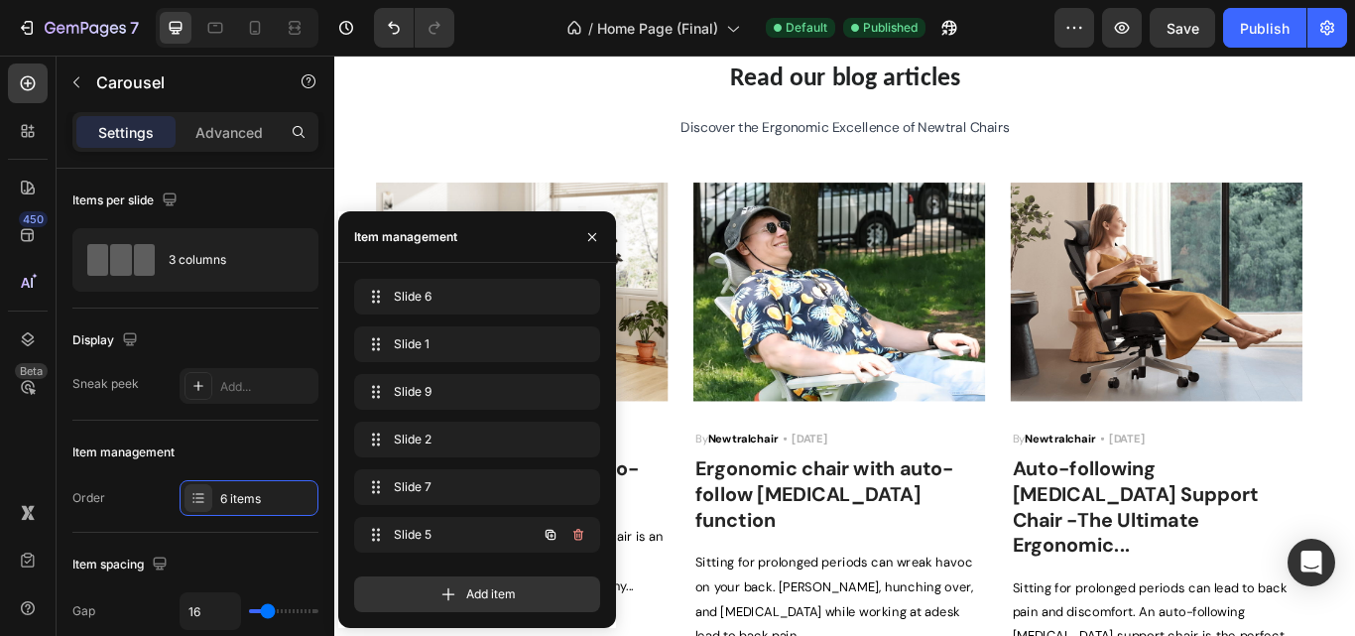
click at [574, 537] on icon "button" at bounding box center [578, 535] width 16 height 16
click at [574, 537] on div "Delete" at bounding box center [565, 535] width 37 height 18
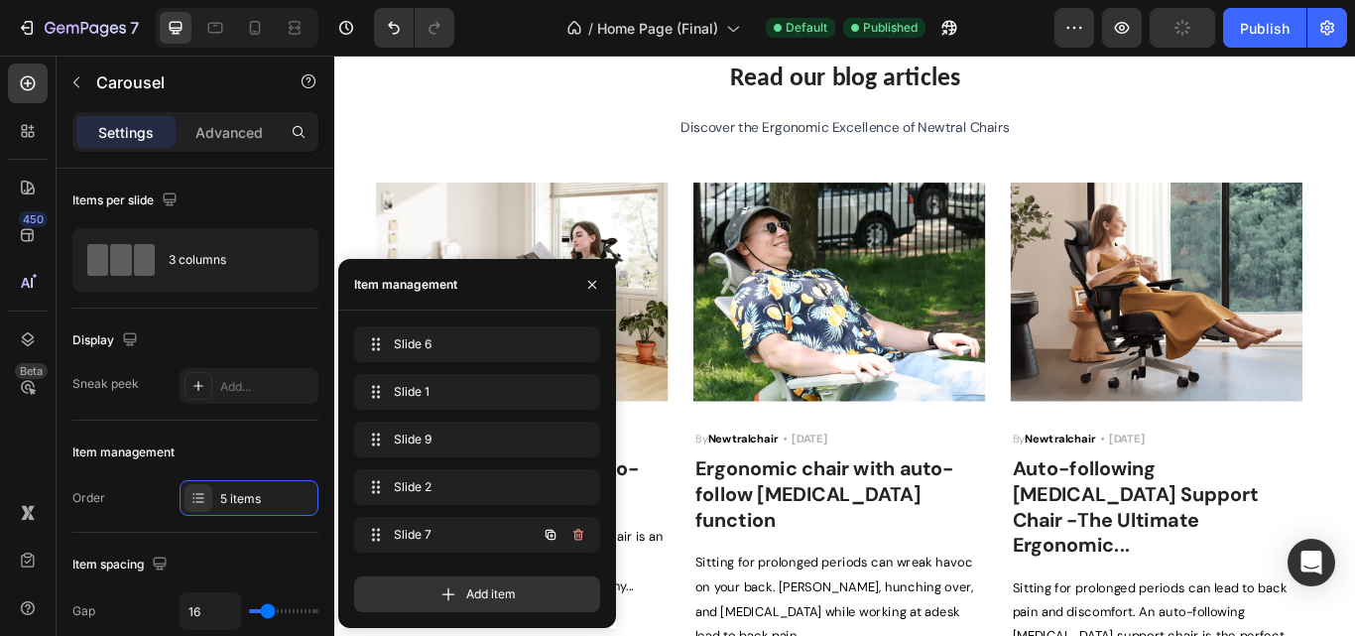
click at [574, 537] on icon "button" at bounding box center [578, 535] width 16 height 16
click at [574, 537] on div "Delete" at bounding box center [565, 535] width 37 height 18
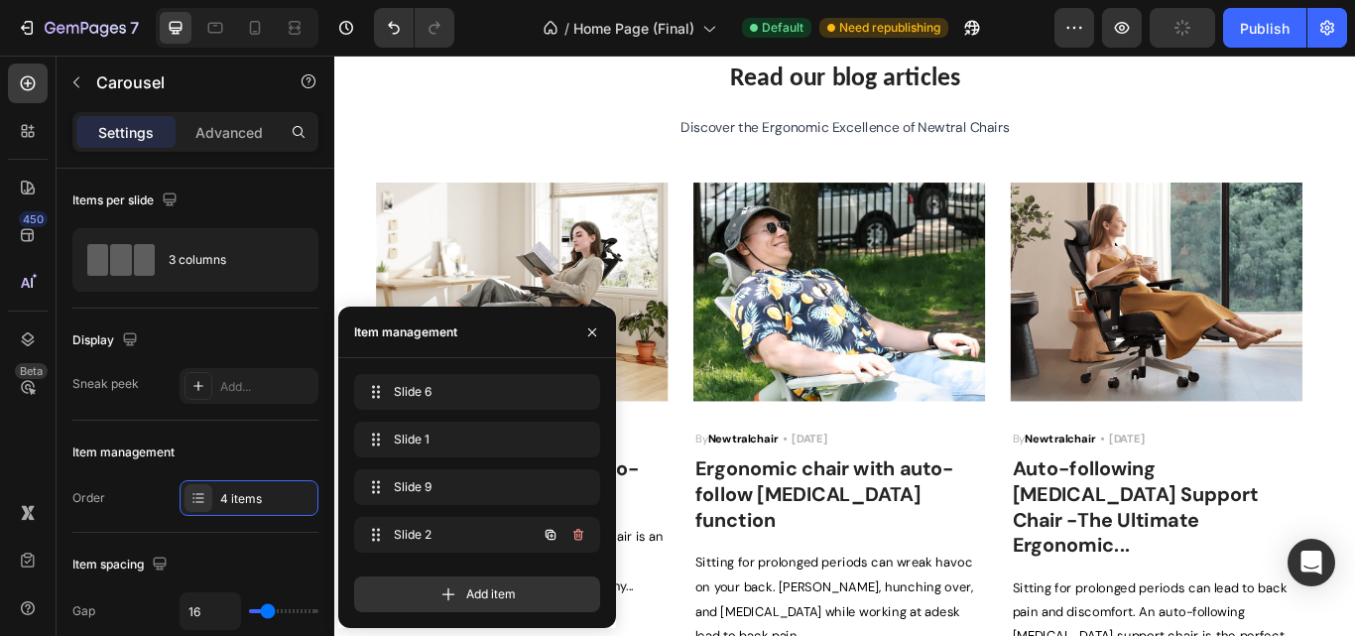
click at [574, 537] on icon "button" at bounding box center [578, 535] width 16 height 16
click at [574, 537] on div "Delete" at bounding box center [565, 535] width 37 height 18
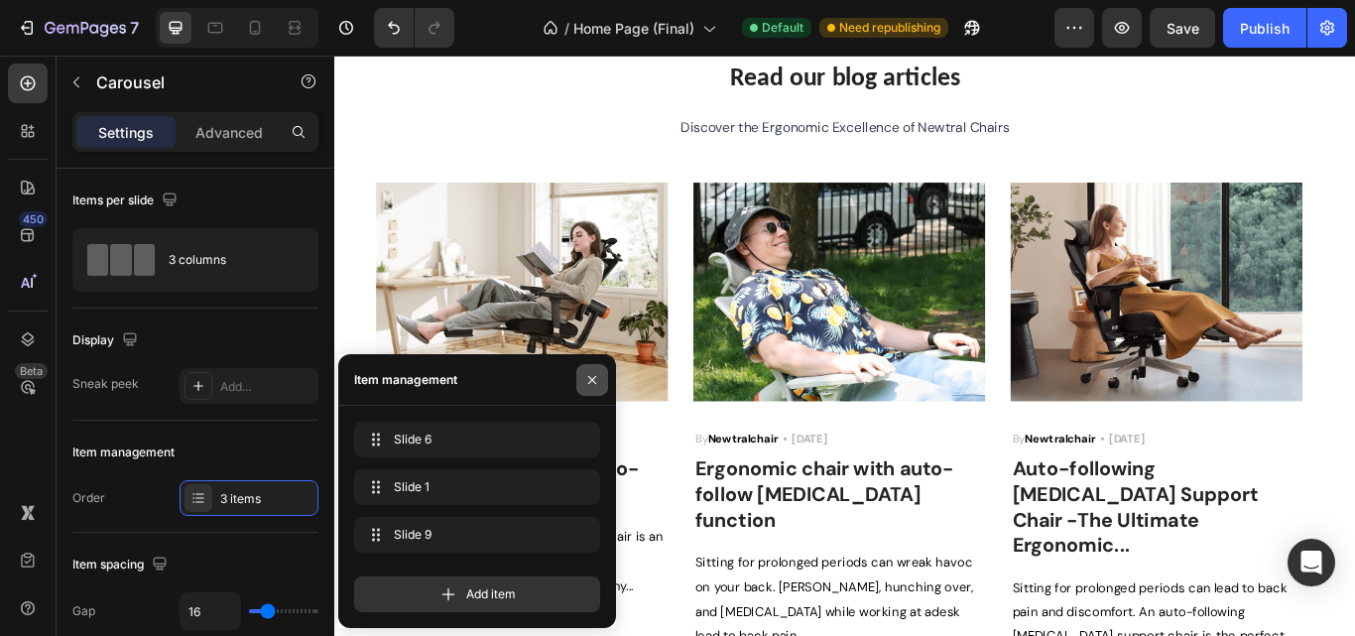
click at [593, 382] on icon "button" at bounding box center [592, 380] width 16 height 16
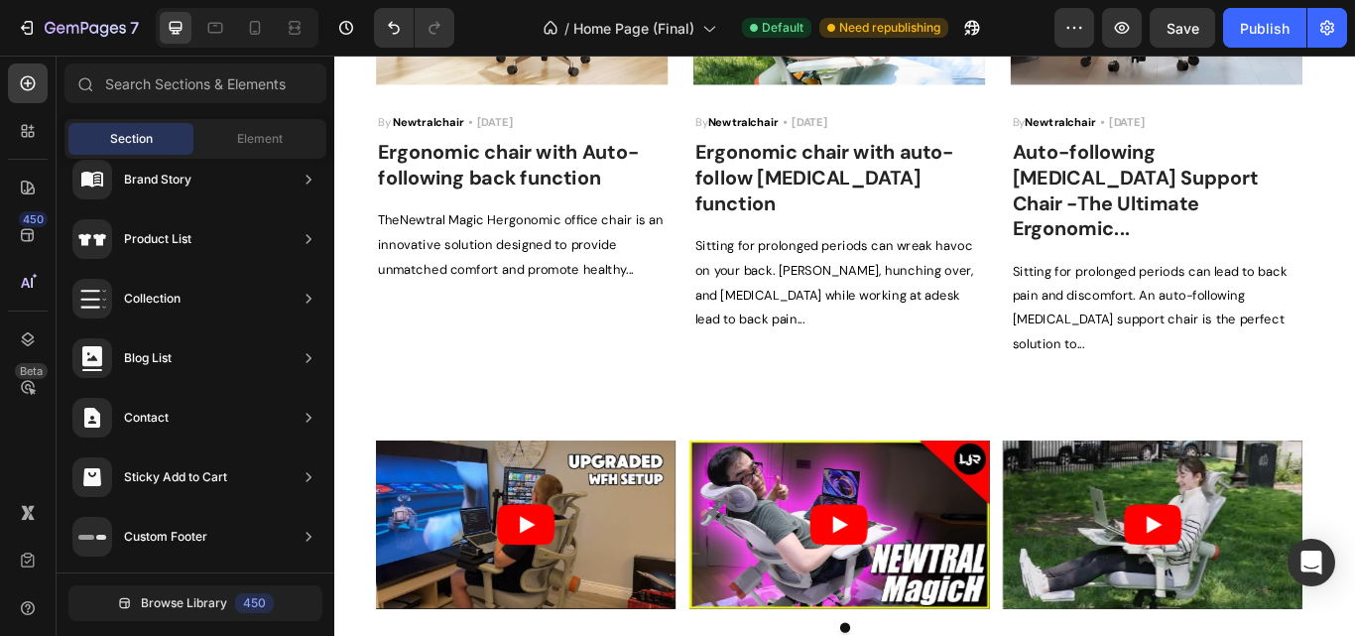
scroll to position [5233, 0]
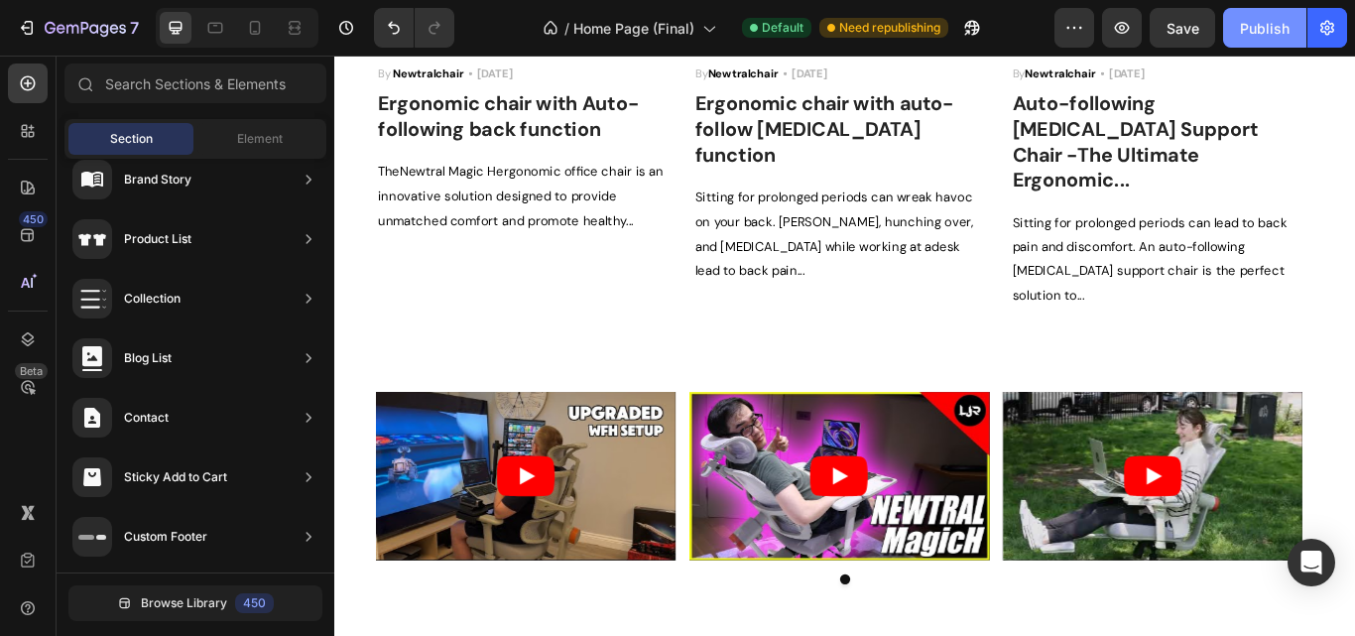
click at [1250, 31] on div "Publish" at bounding box center [1265, 28] width 50 height 21
click at [1264, 38] on div "Publish" at bounding box center [1265, 28] width 50 height 21
